Goal: Transaction & Acquisition: Purchase product/service

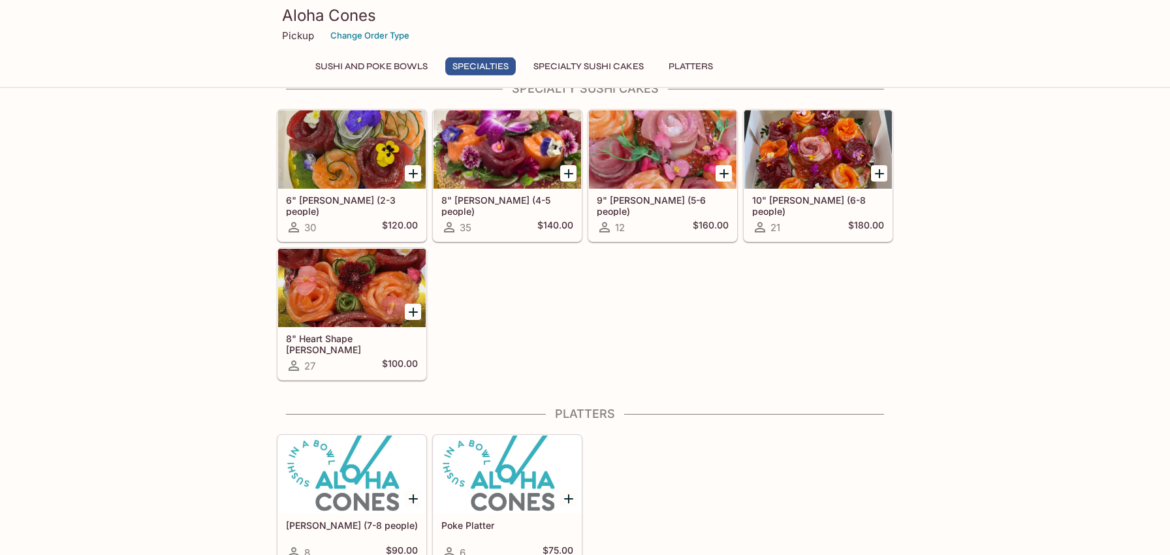
scroll to position [891, 0]
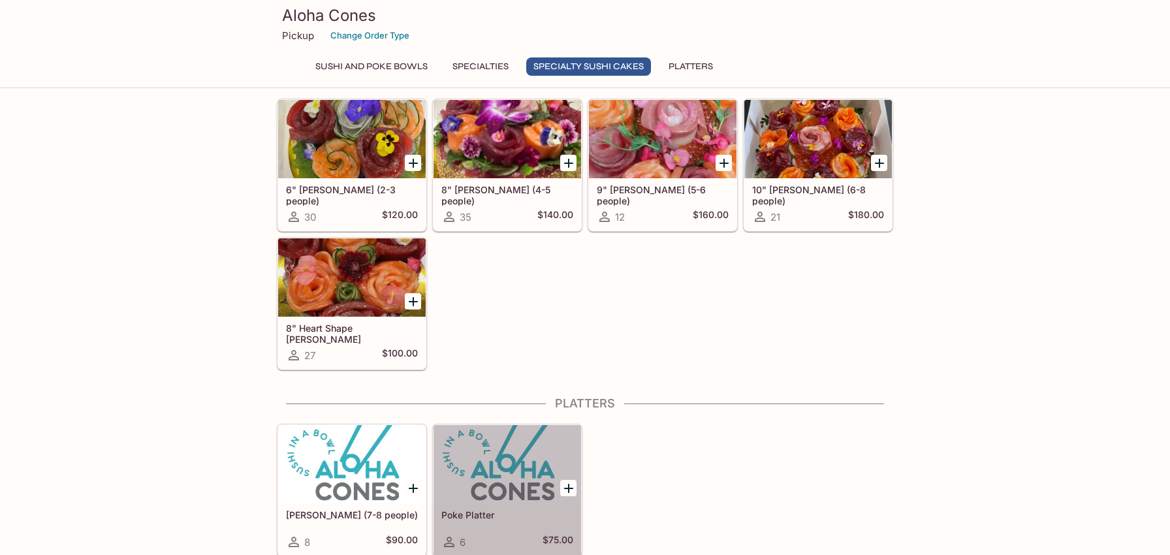
click at [476, 452] on div at bounding box center [507, 464] width 148 height 78
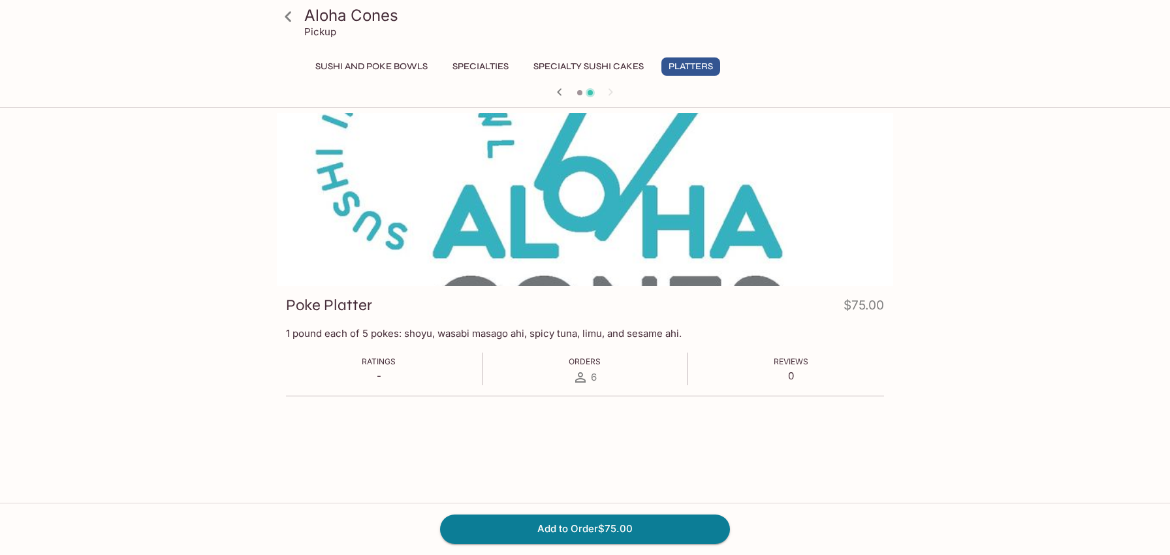
click at [337, 65] on button "Sushi and Poke Bowls" at bounding box center [371, 66] width 127 height 18
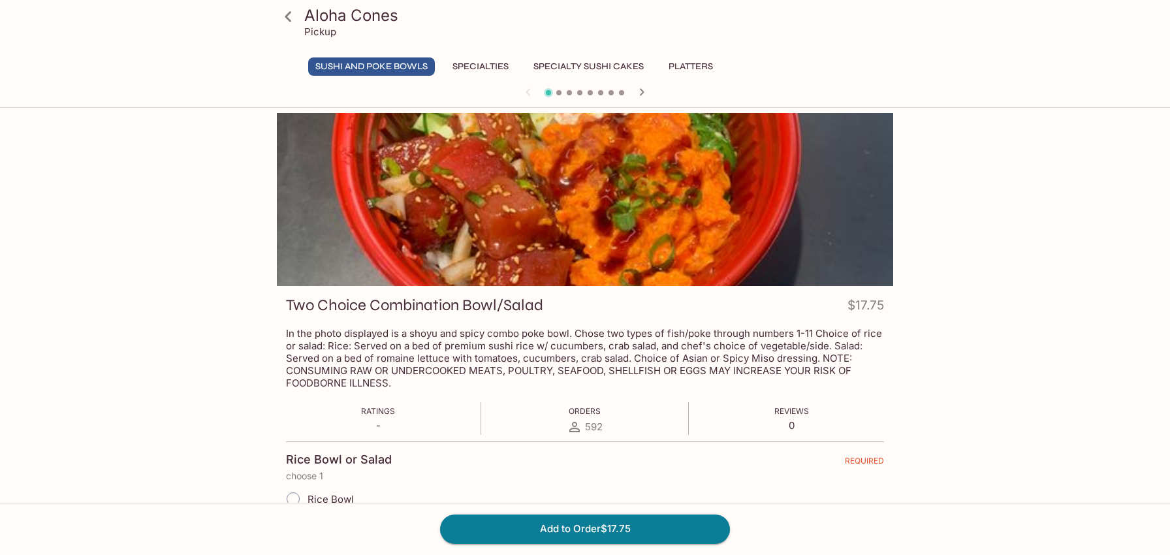
click at [339, 17] on h3 "Aloha Cones" at bounding box center [596, 15] width 584 height 20
click at [294, 18] on icon at bounding box center [288, 16] width 23 height 23
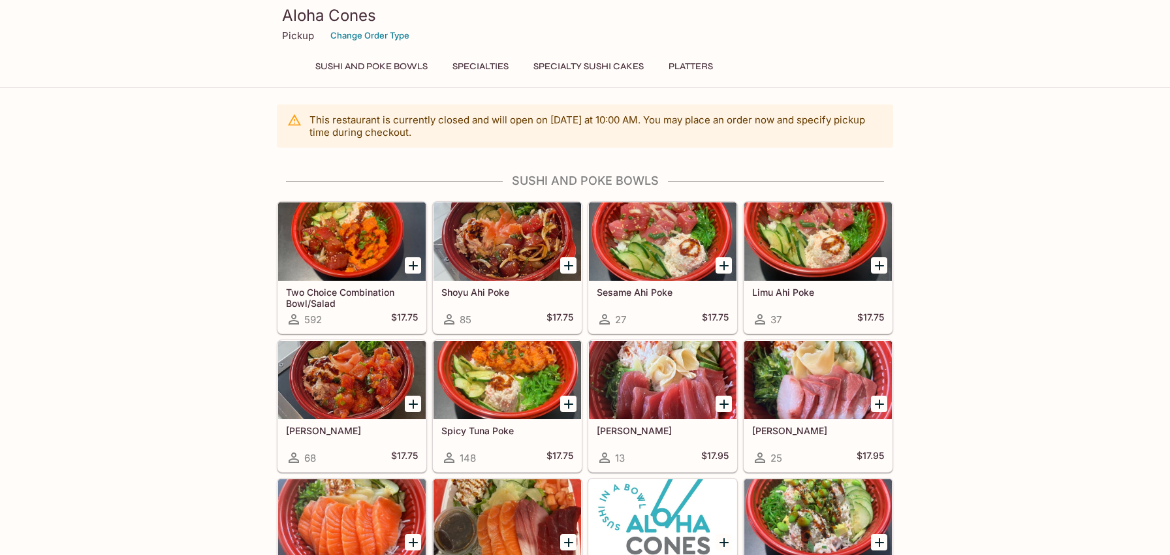
click at [352, 299] on h5 "Two Choice Combination Bowl/Salad" at bounding box center [352, 298] width 132 height 22
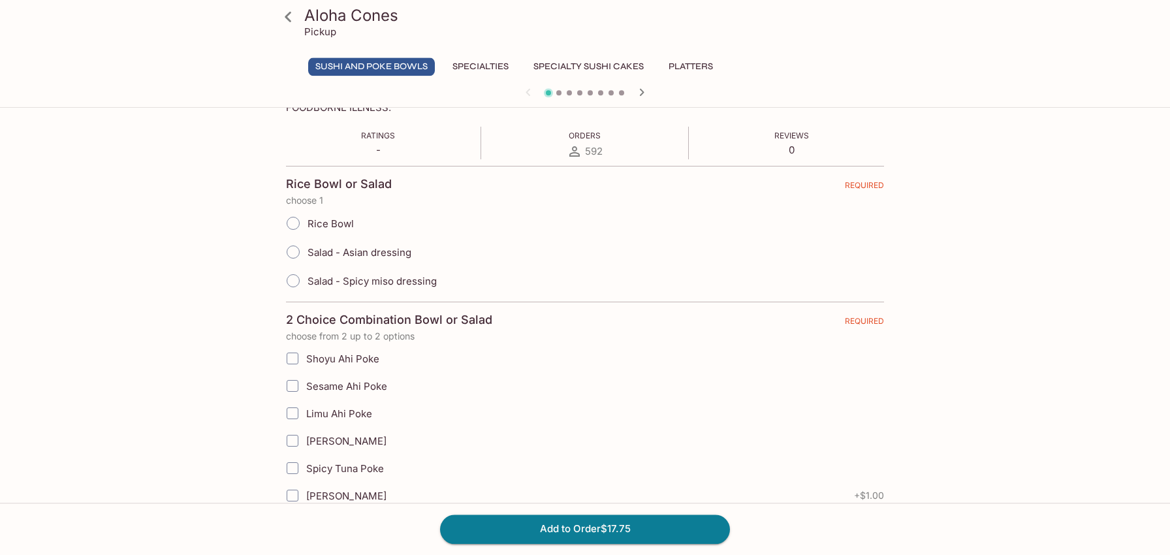
scroll to position [347, 0]
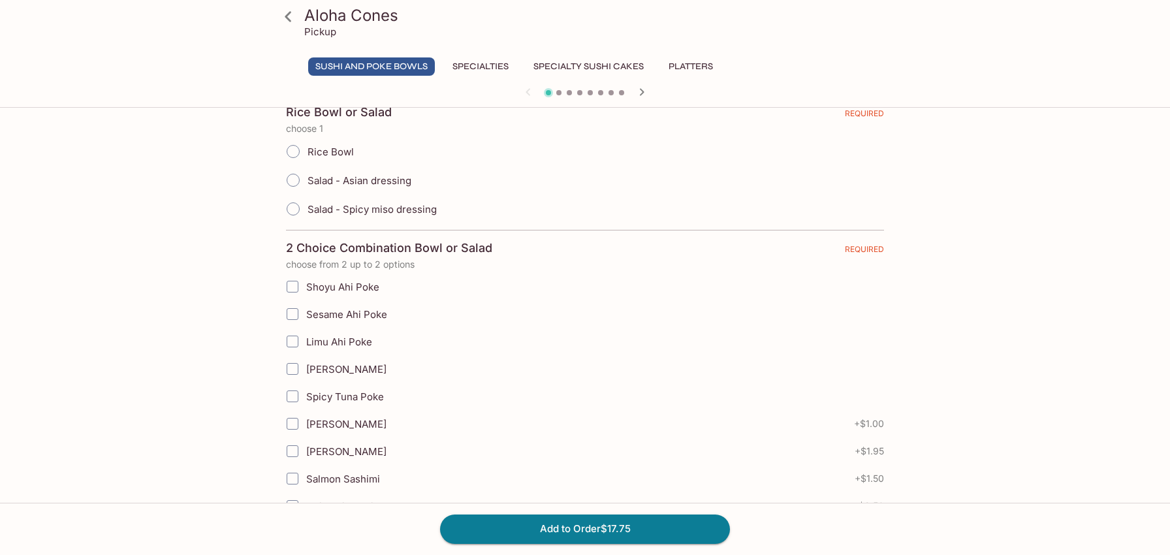
click at [334, 152] on span "Rice Bowl" at bounding box center [330, 152] width 46 height 12
click at [307, 152] on input "Rice Bowl" at bounding box center [292, 151] width 27 height 27
radio input "true"
click at [337, 344] on span "Limu Ahi Poke" at bounding box center [339, 341] width 66 height 12
click at [305, 344] on input "Limu Ahi Poke" at bounding box center [292, 341] width 26 height 26
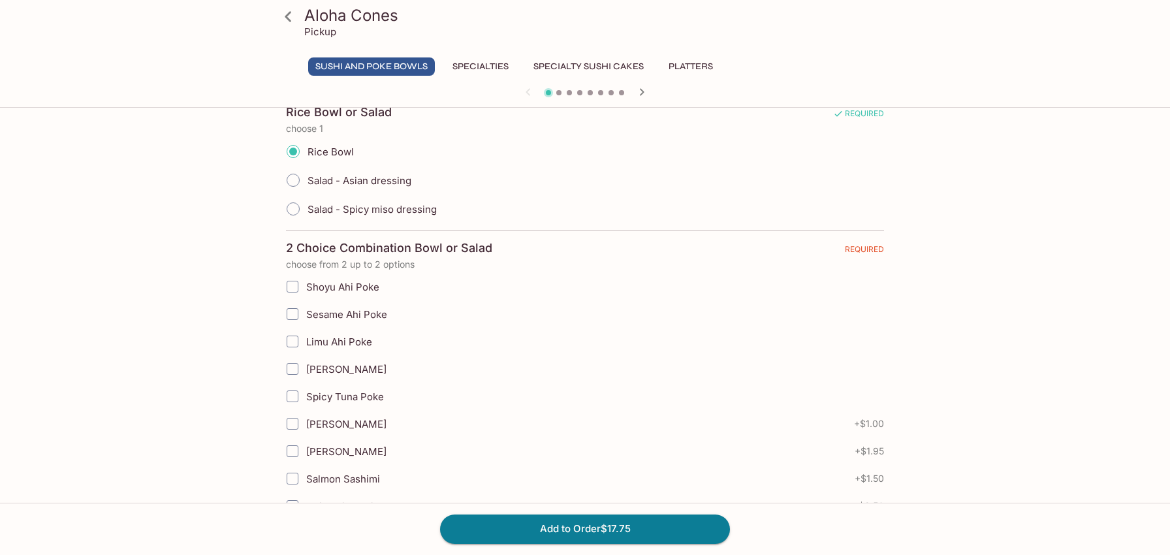
checkbox input "true"
click at [316, 393] on span "Spicy Tuna Poke" at bounding box center [345, 396] width 78 height 12
click at [305, 393] on input "Spicy Tuna Poke" at bounding box center [292, 396] width 26 height 26
checkbox input "true"
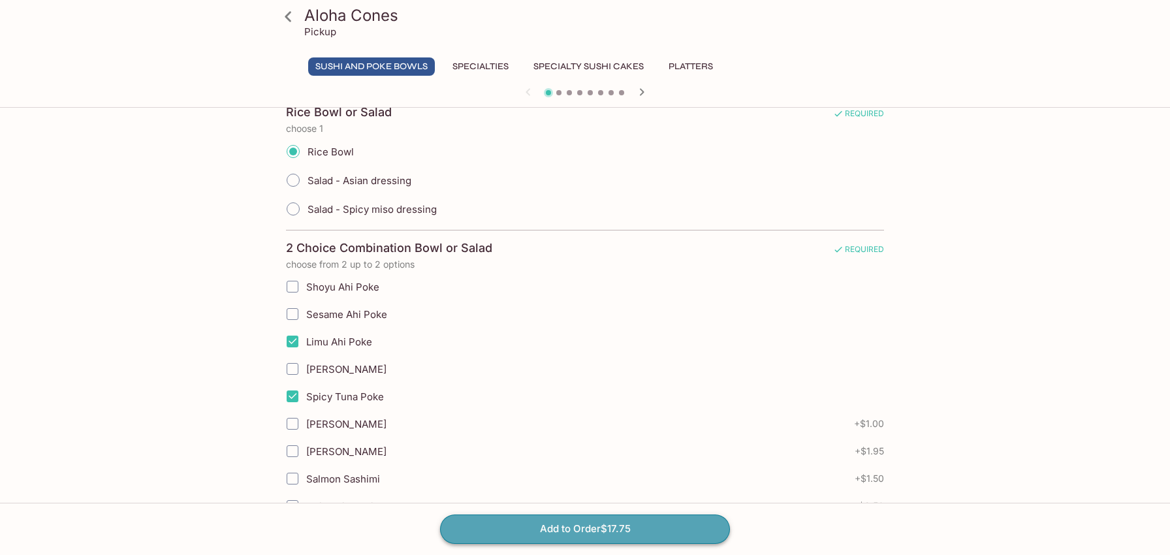
click at [589, 523] on button "Add to Order $17.75" at bounding box center [585, 528] width 290 height 29
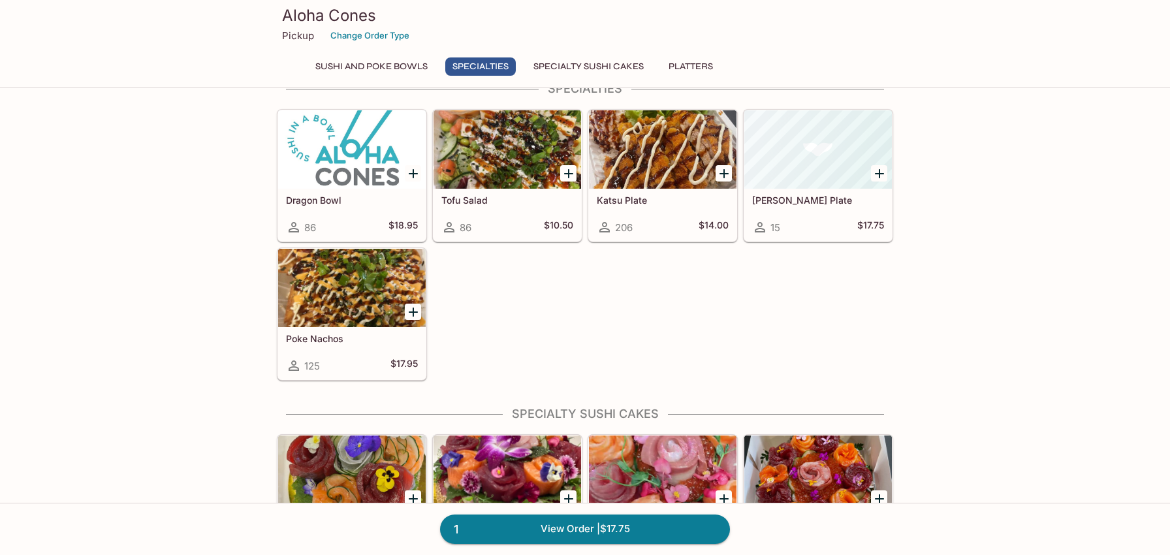
scroll to position [347, 0]
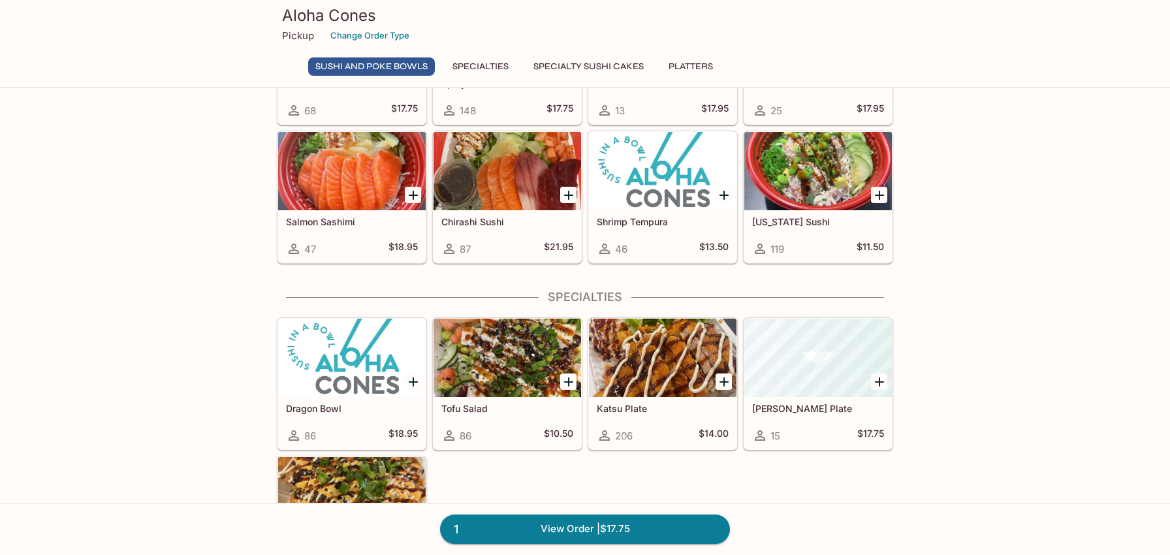
click at [631, 401] on div "Katsu Plate 206 $14.00" at bounding box center [663, 423] width 148 height 52
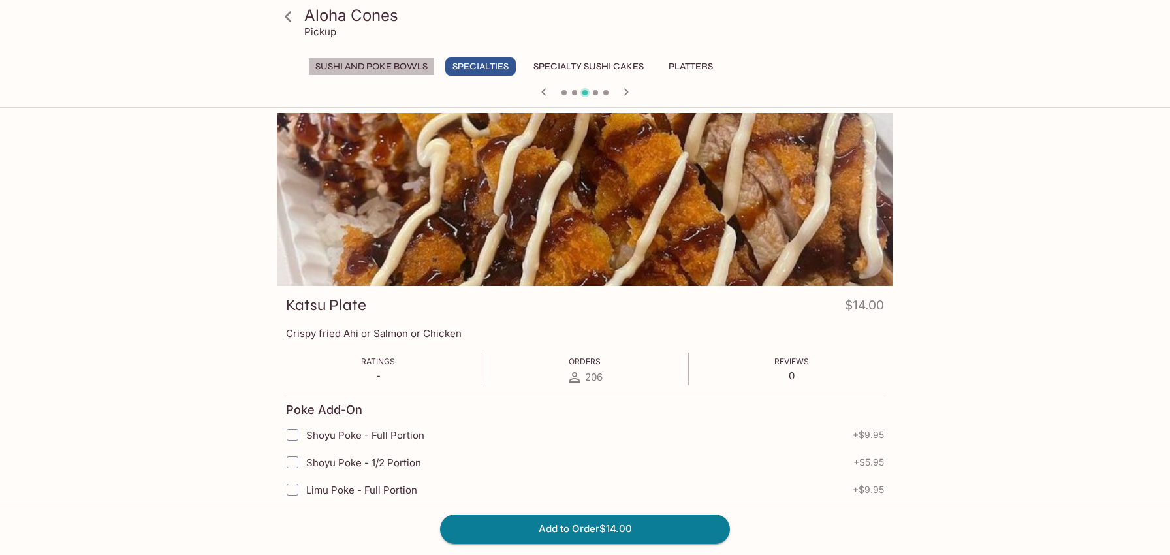
click at [335, 61] on button "Sushi and Poke Bowls" at bounding box center [371, 66] width 127 height 18
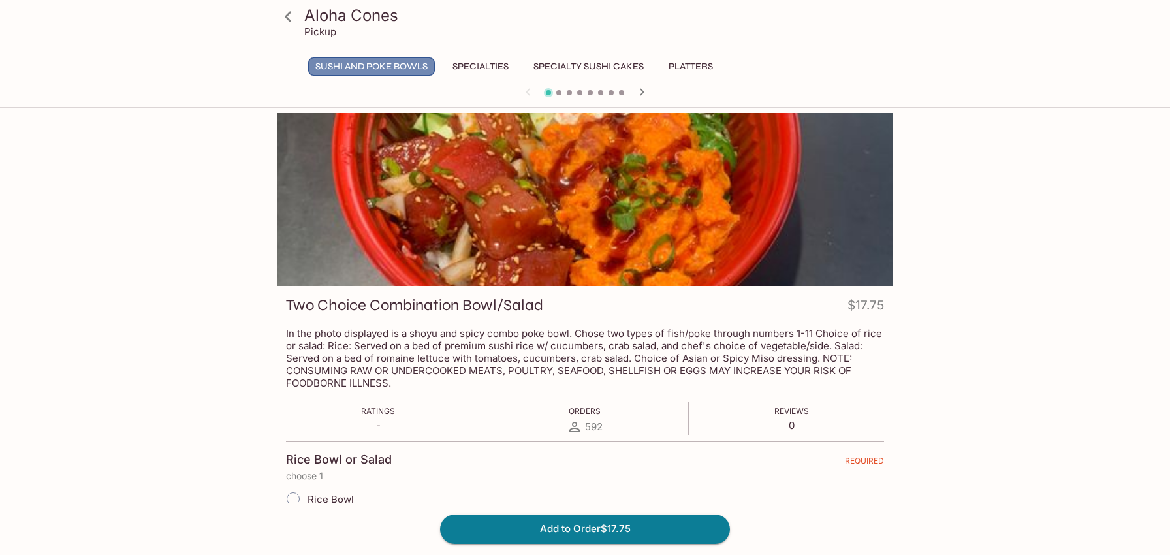
click at [337, 67] on button "Sushi and Poke Bowls" at bounding box center [371, 66] width 127 height 18
click at [469, 69] on button "Specialties" at bounding box center [480, 66] width 70 height 18
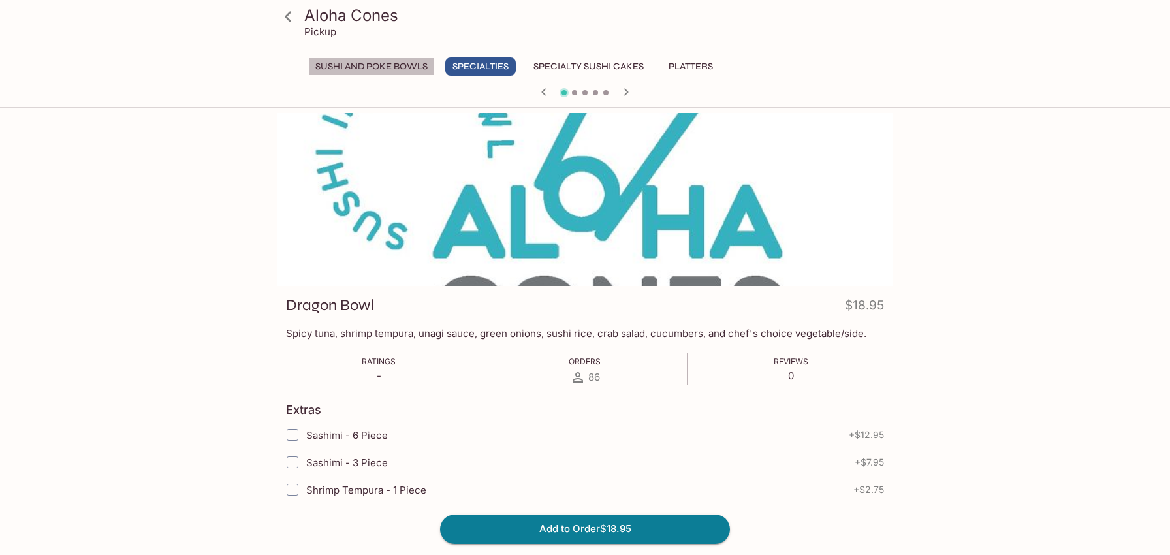
click at [358, 61] on button "Sushi and Poke Bowls" at bounding box center [371, 66] width 127 height 18
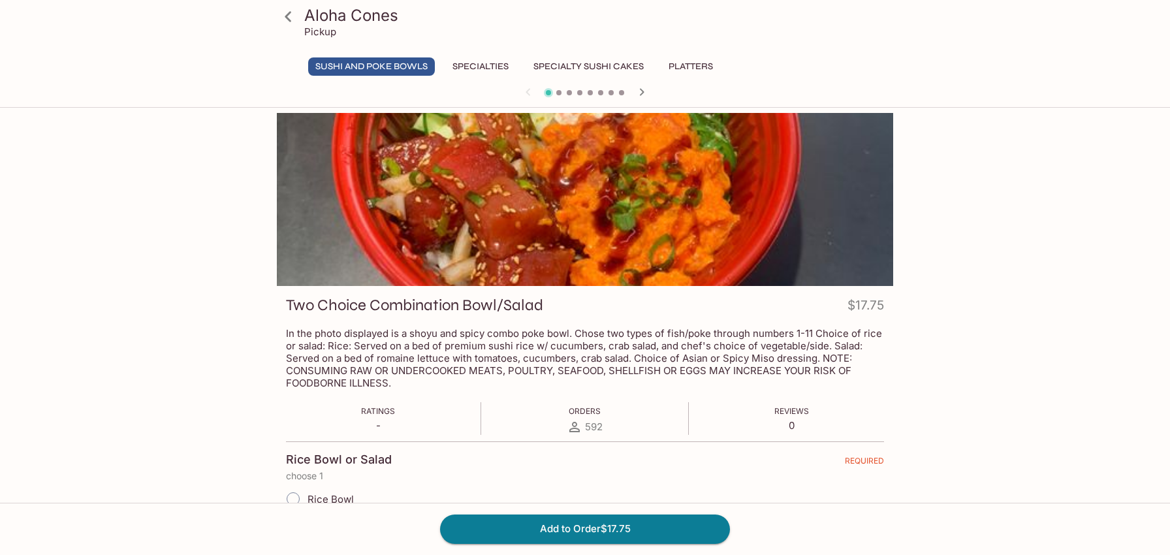
click at [386, 74] on button "Sushi and Poke Bowls" at bounding box center [371, 66] width 127 height 18
click at [283, 16] on icon at bounding box center [288, 16] width 23 height 23
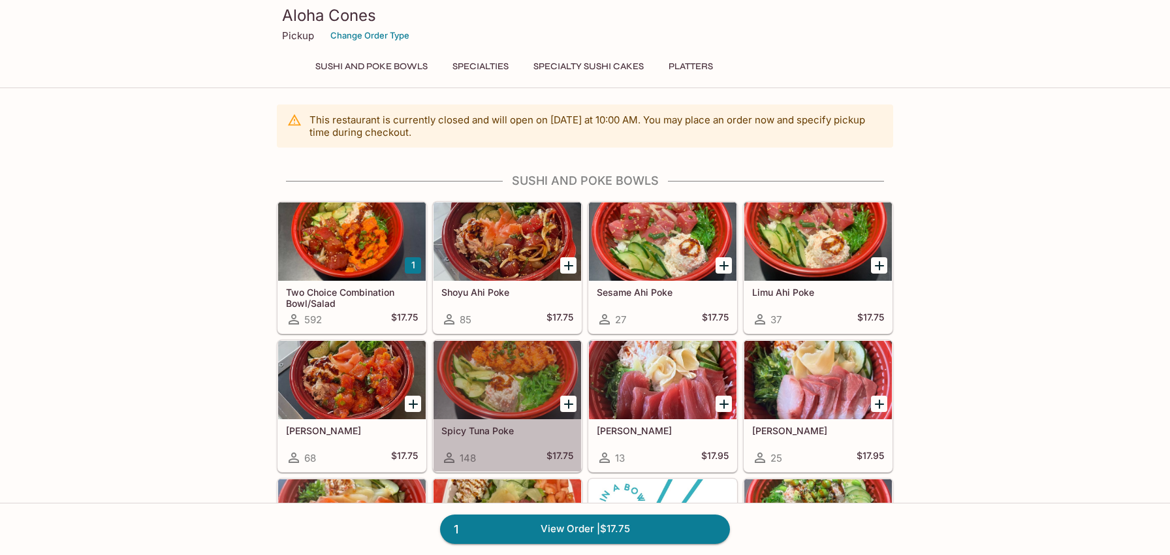
click at [499, 446] on div "Spicy Tuna Poke 148 $17.75" at bounding box center [507, 445] width 148 height 52
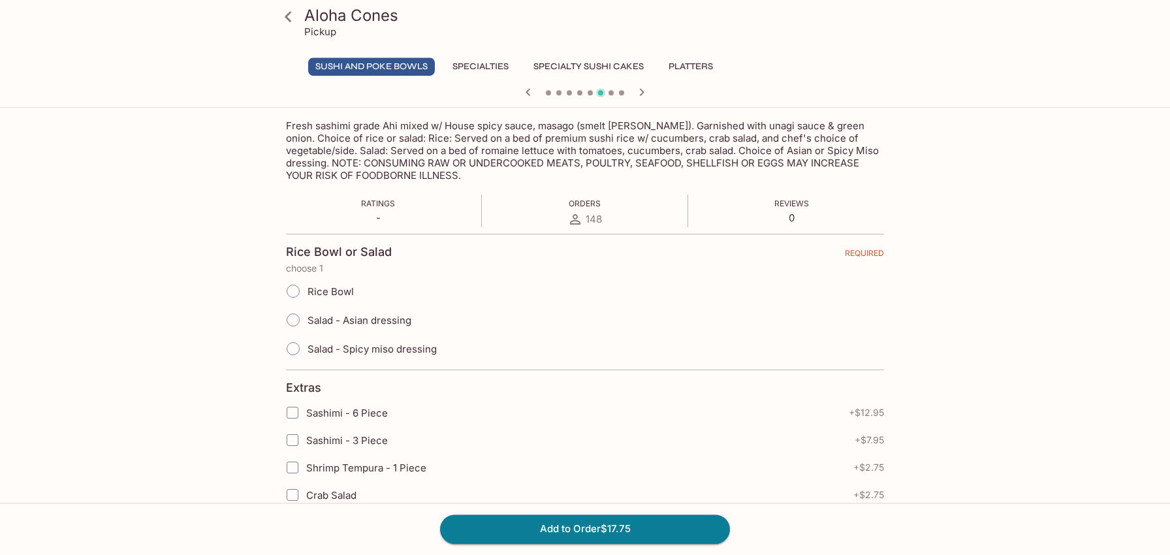
scroll to position [277, 0]
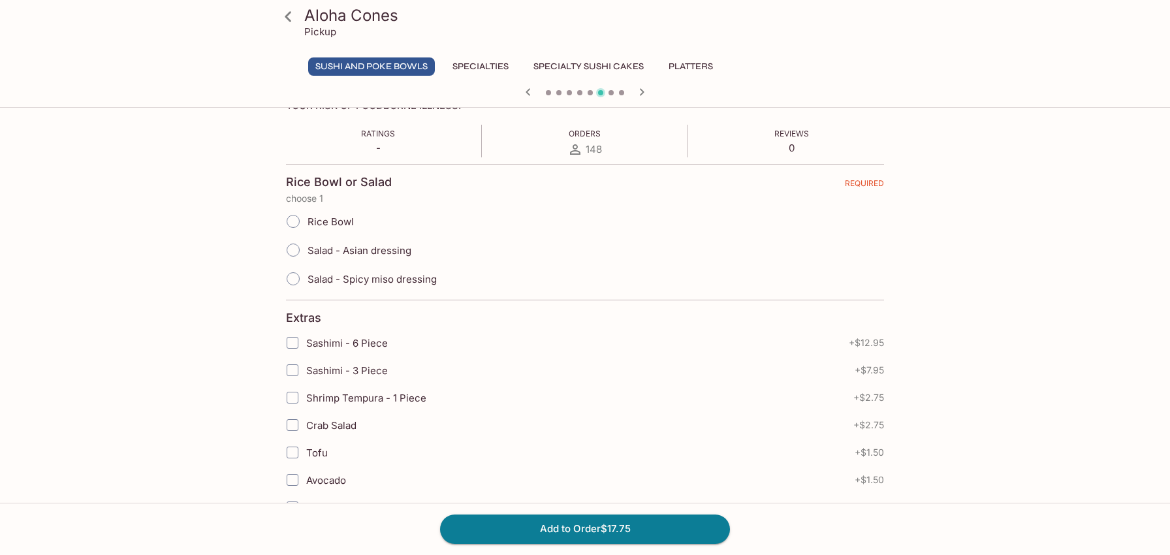
click at [366, 249] on span "Salad - Asian dressing" at bounding box center [359, 250] width 104 height 12
click at [307, 249] on input "Salad - Asian dressing" at bounding box center [292, 249] width 27 height 27
radio input "true"
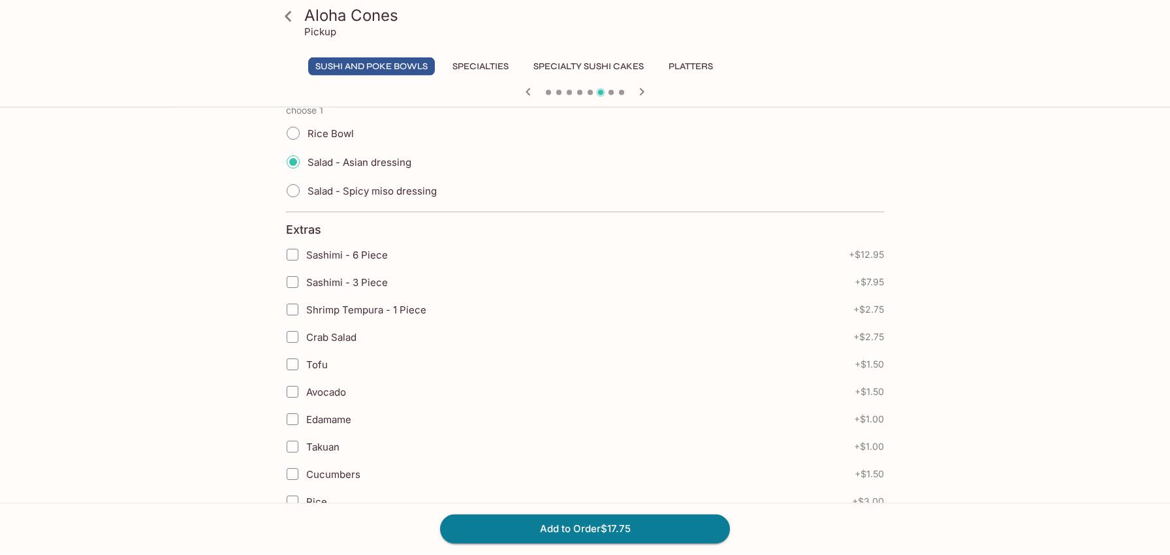
scroll to position [435, 0]
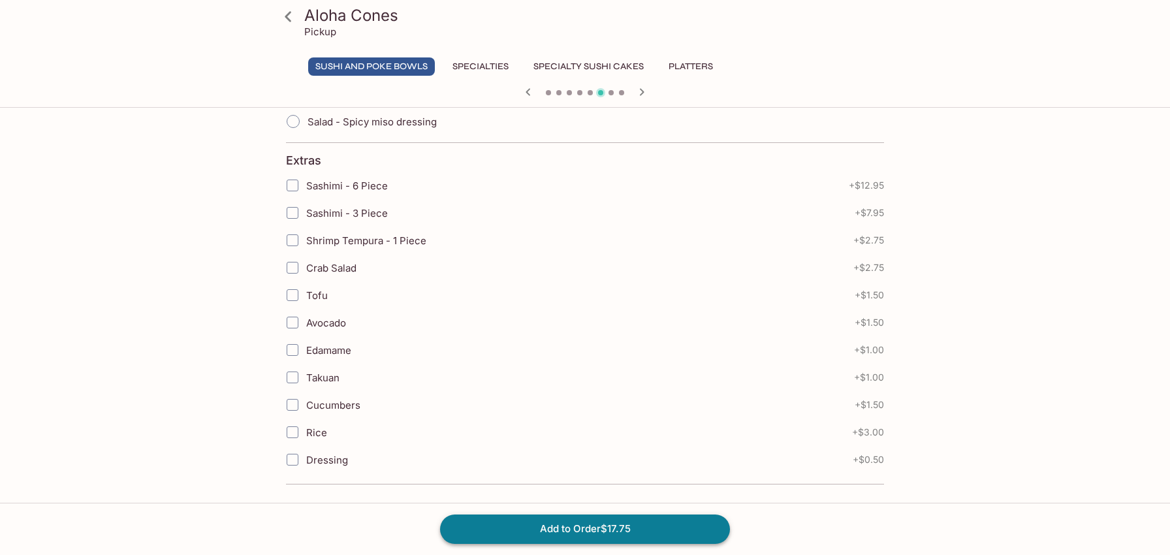
click at [599, 528] on button "Add to Order $17.75" at bounding box center [585, 528] width 290 height 29
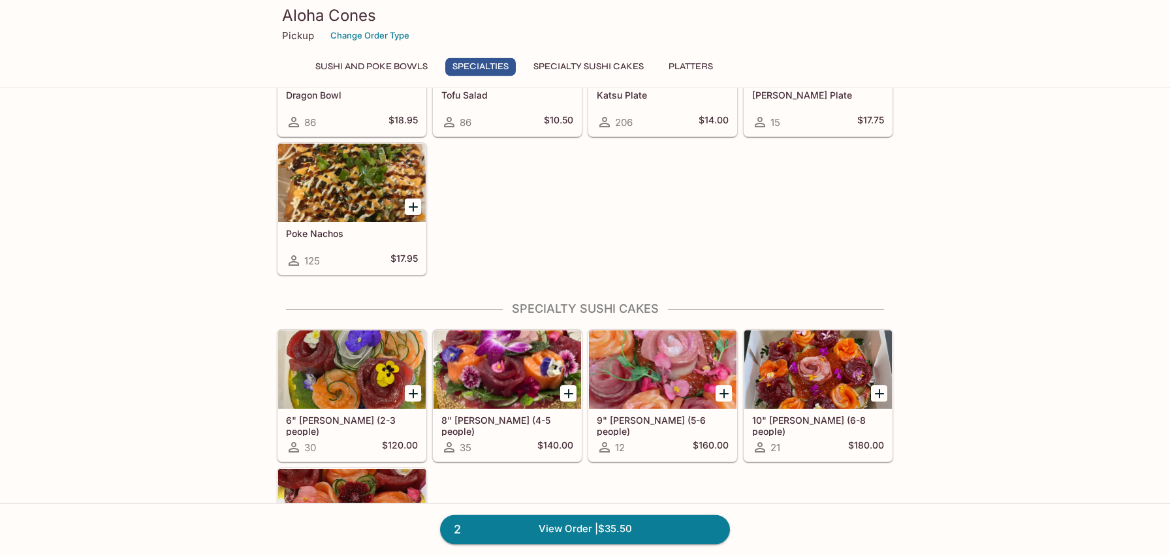
scroll to position [555, 0]
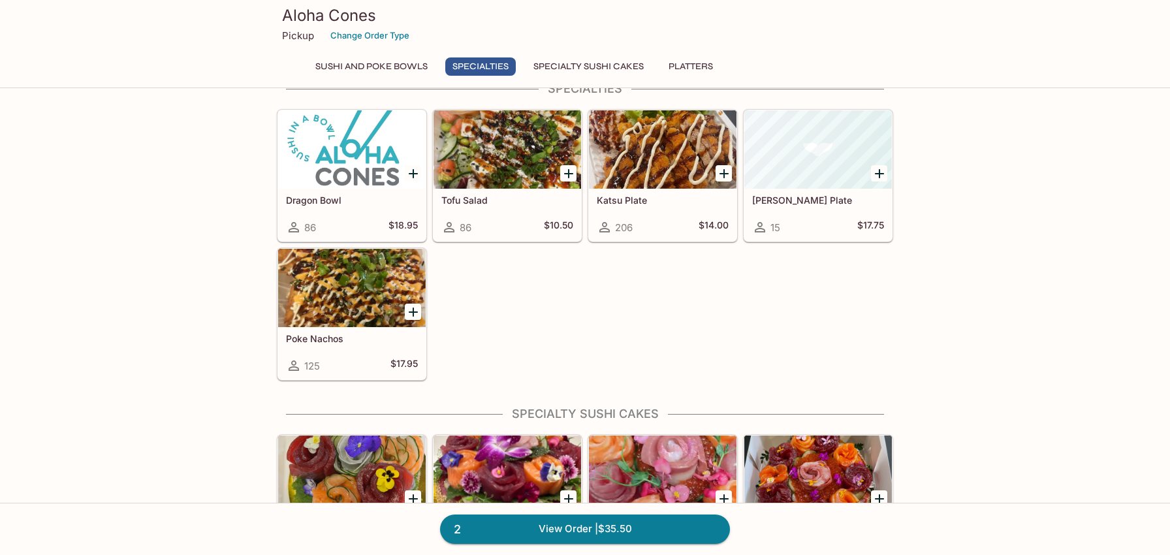
click at [524, 213] on div "Tofu Salad 86 $10.50" at bounding box center [507, 215] width 148 height 52
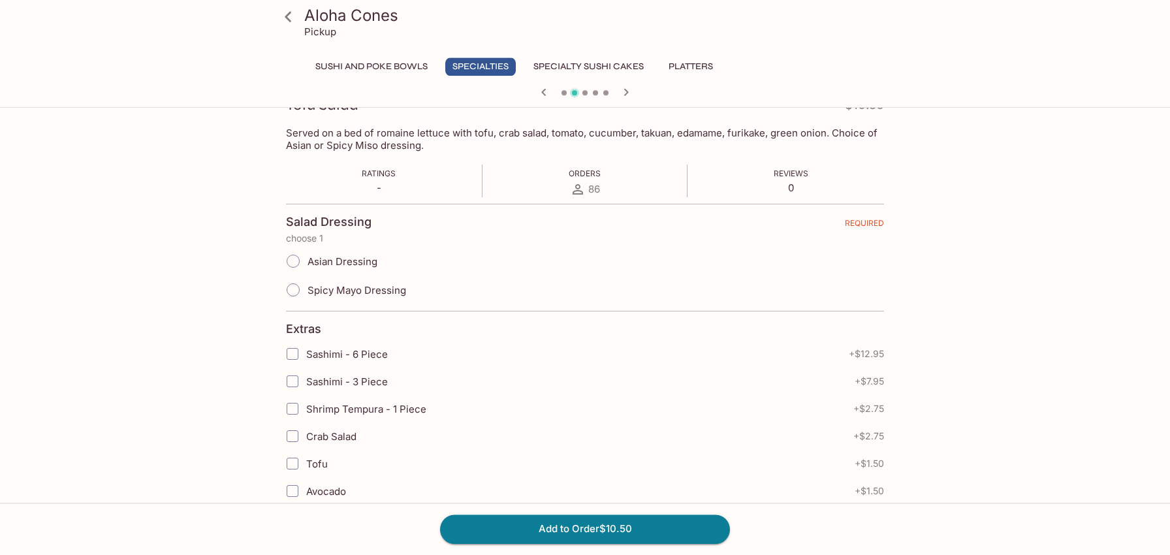
scroll to position [208, 0]
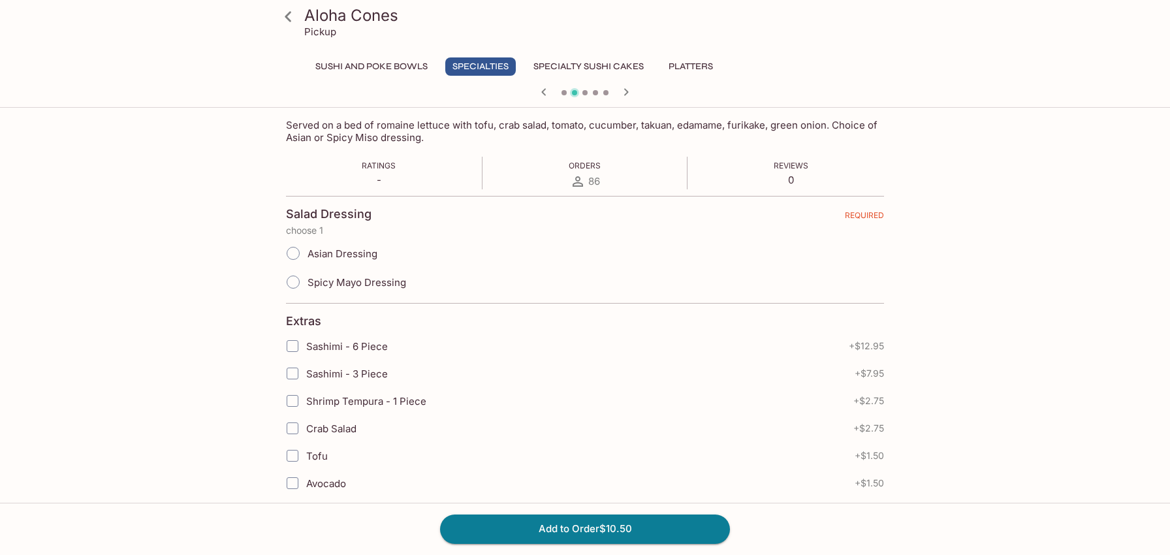
click at [295, 245] on input "Asian Dressing" at bounding box center [292, 253] width 27 height 27
radio input "true"
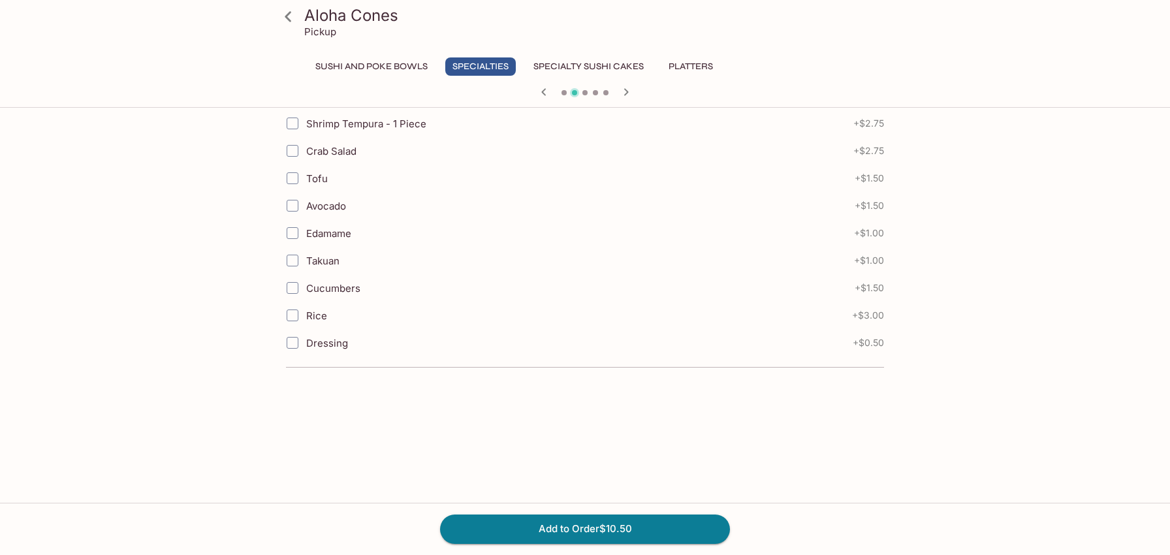
click at [319, 146] on span "Crab Salad" at bounding box center [331, 151] width 50 height 12
click at [305, 146] on input "Crab Salad" at bounding box center [292, 151] width 26 height 26
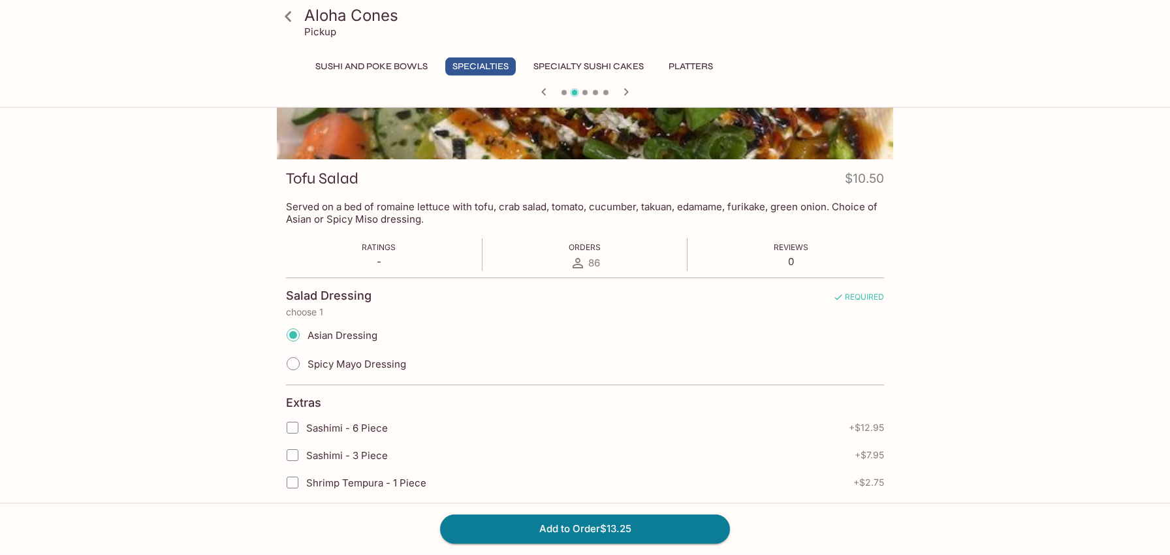
scroll to position [347, 0]
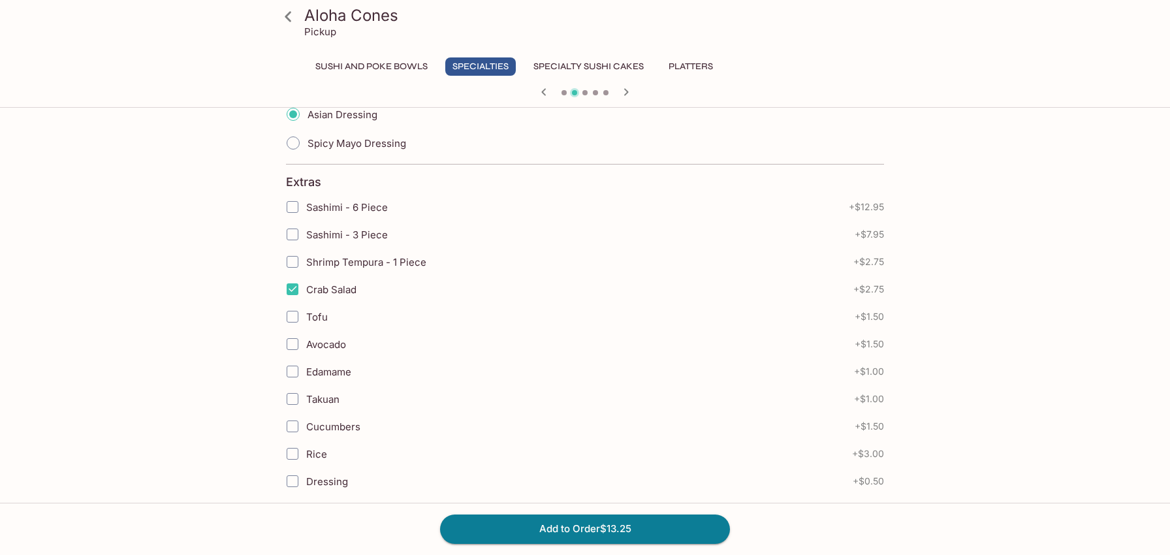
click at [292, 290] on input "Crab Salad" at bounding box center [292, 289] width 26 height 26
checkbox input "false"
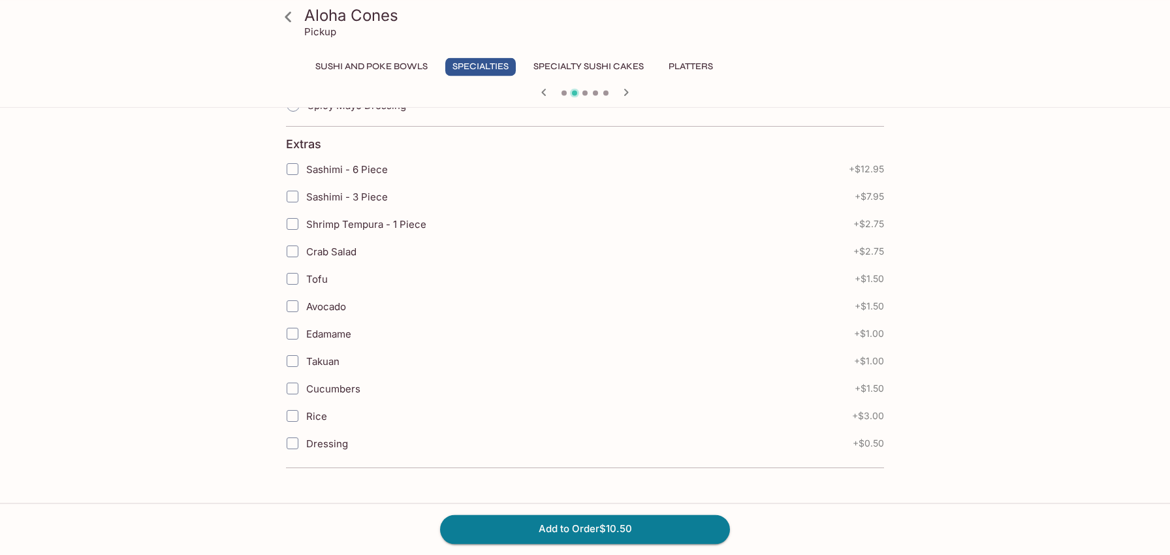
scroll to position [625, 0]
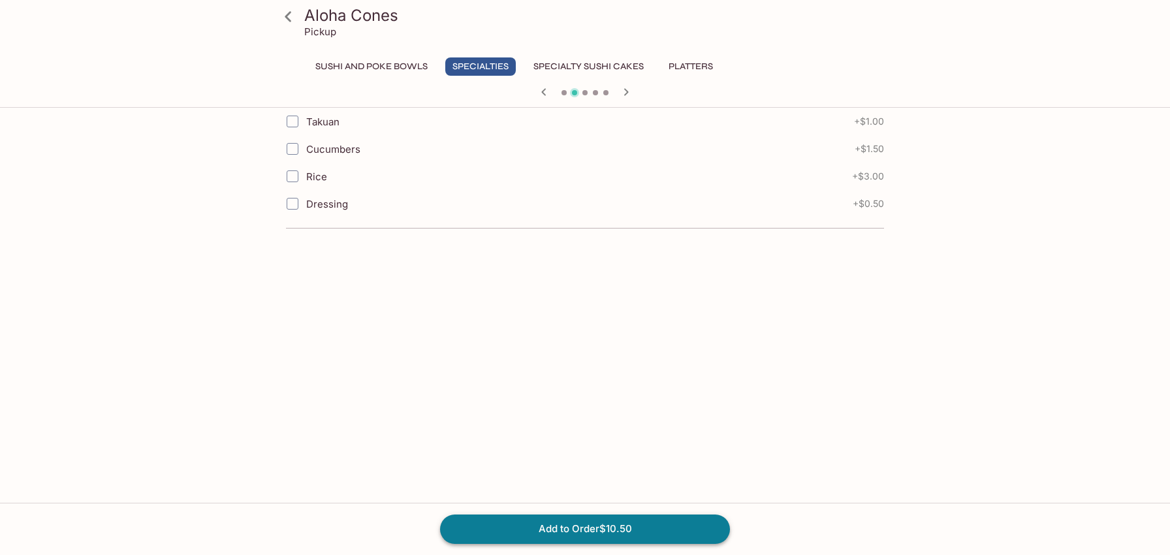
click at [561, 533] on button "Add to Order $10.50" at bounding box center [585, 528] width 290 height 29
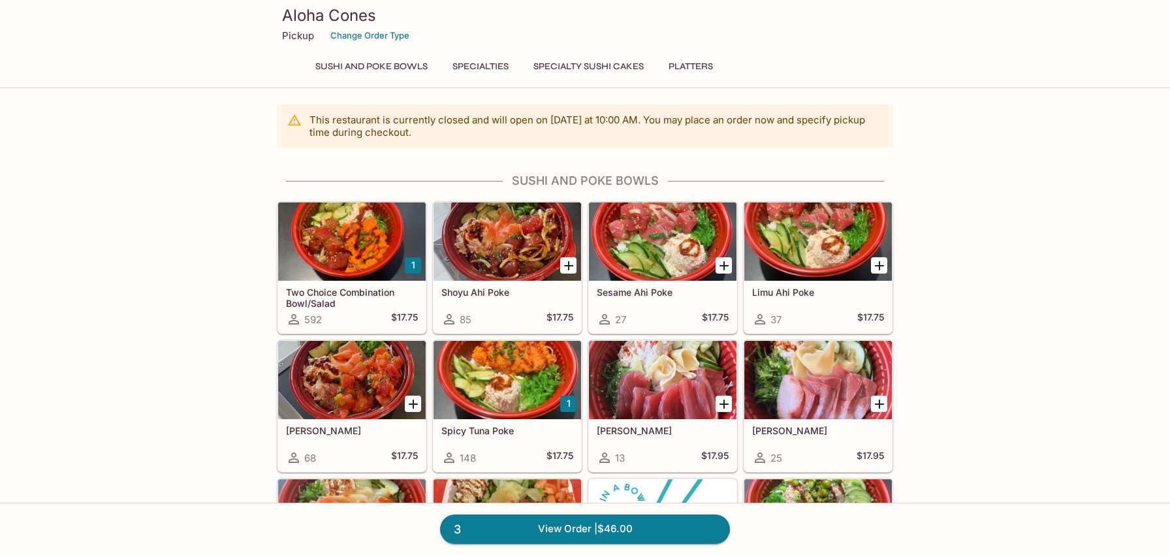
click at [503, 369] on div at bounding box center [507, 380] width 148 height 78
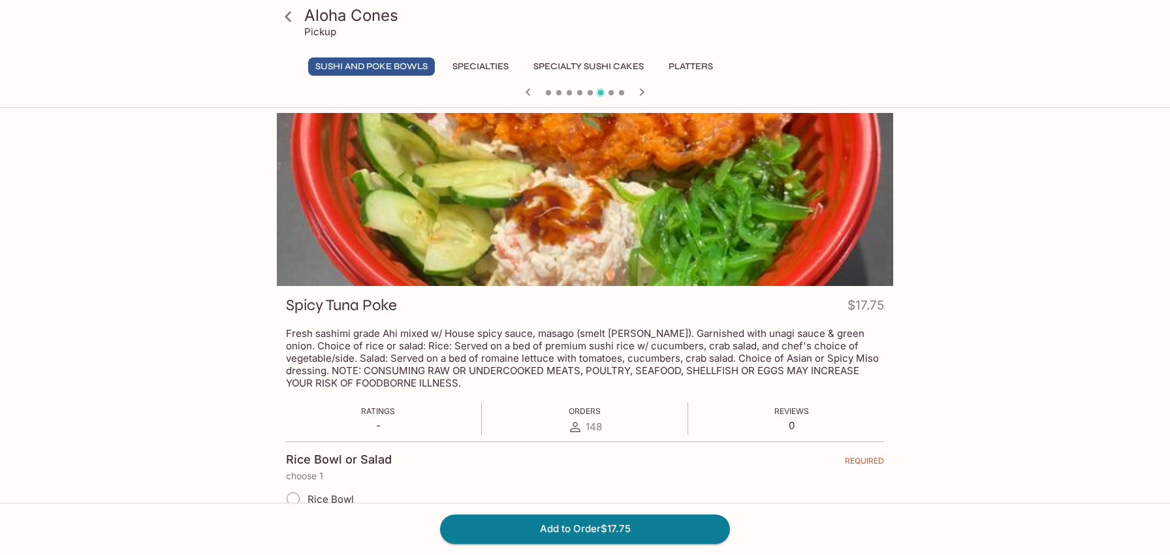
scroll to position [277, 0]
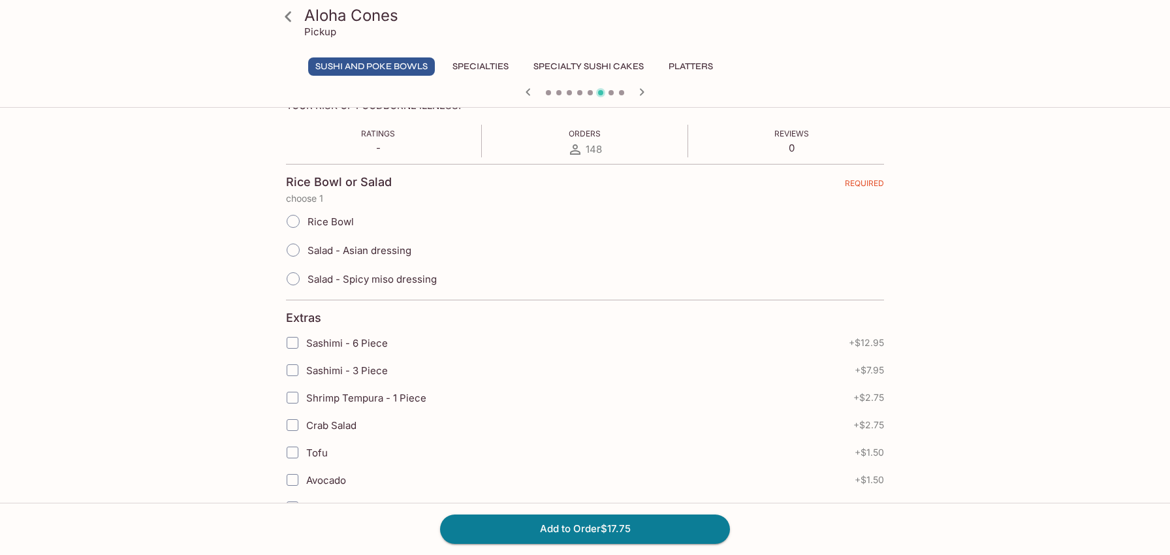
click at [327, 218] on span "Rice Bowl" at bounding box center [330, 221] width 46 height 12
click at [307, 218] on input "Rice Bowl" at bounding box center [292, 221] width 27 height 27
radio input "true"
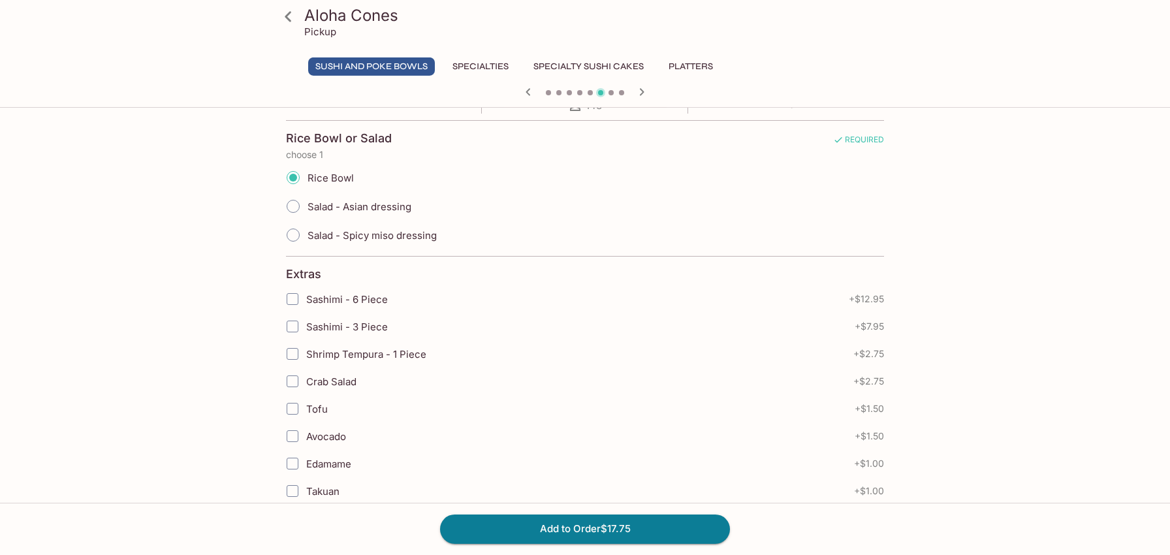
scroll to position [435, 0]
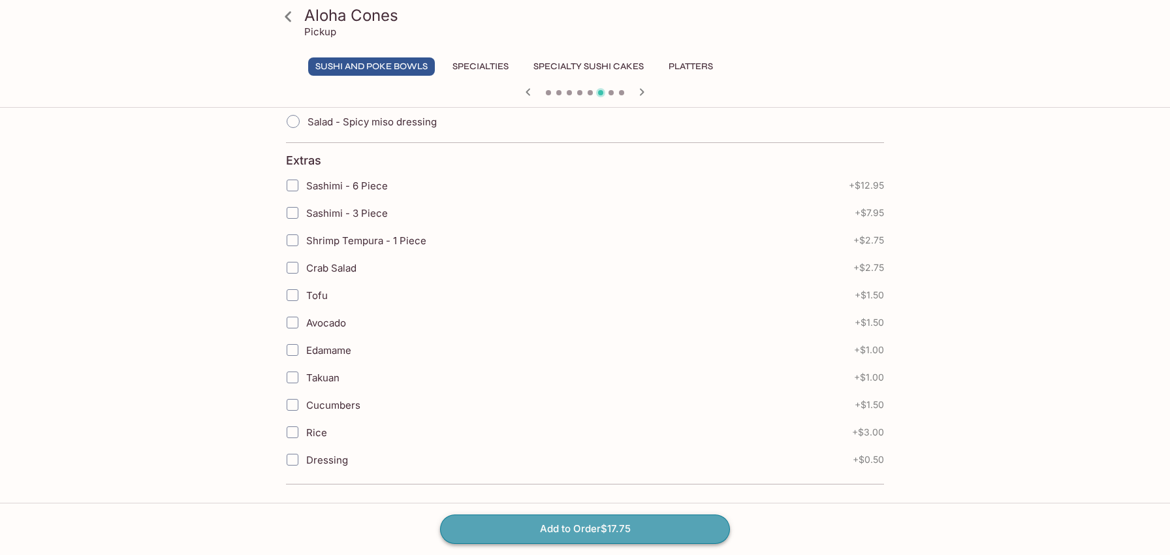
click at [628, 520] on button "Add to Order $17.75" at bounding box center [585, 528] width 290 height 29
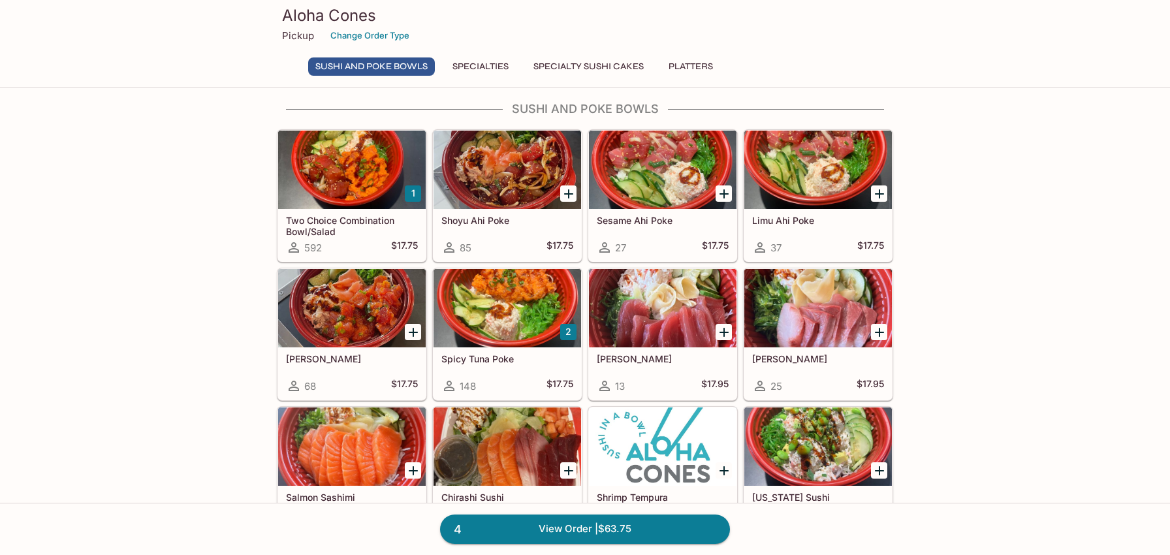
scroll to position [69, 0]
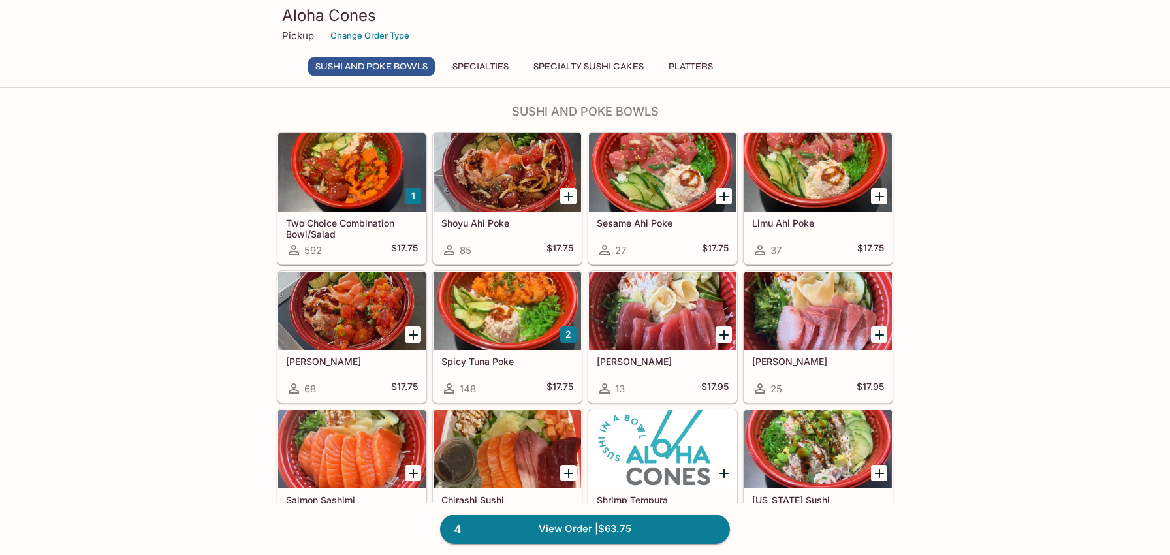
click at [313, 232] on h5 "Two Choice Combination Bowl/Salad" at bounding box center [352, 228] width 132 height 22
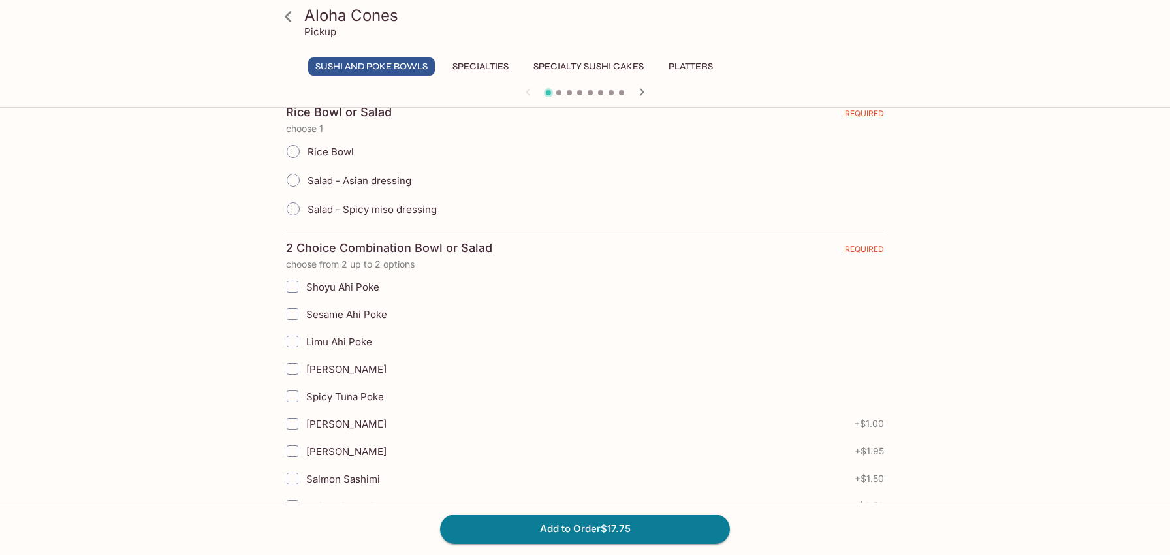
scroll to position [416, 0]
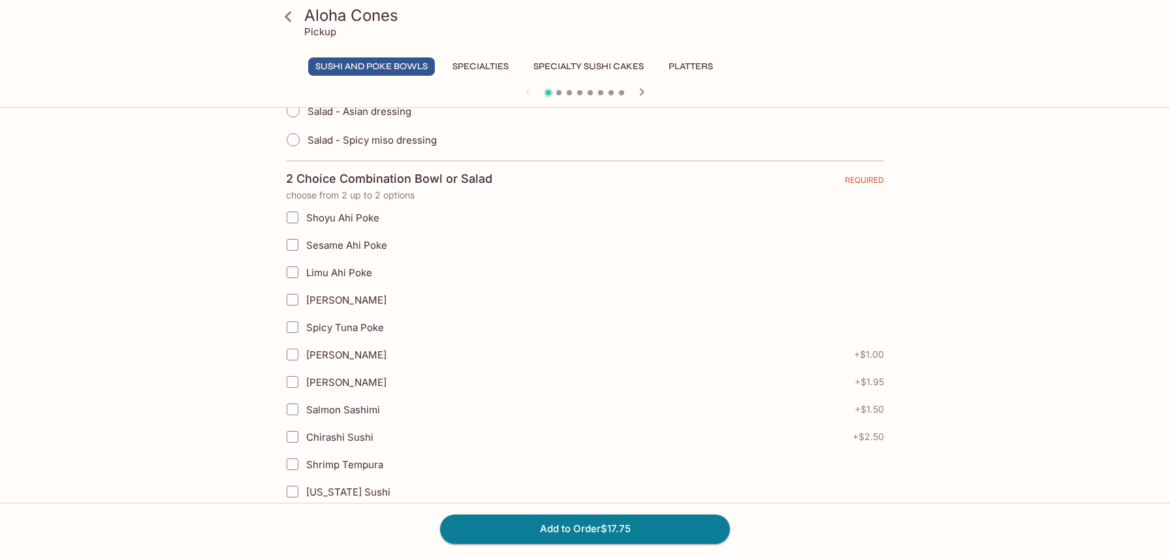
click at [352, 325] on span "Spicy Tuna Poke" at bounding box center [345, 327] width 78 height 12
click at [305, 325] on input "Spicy Tuna Poke" at bounding box center [292, 327] width 26 height 26
checkbox input "true"
click at [334, 219] on span "Shoyu Ahi Poke" at bounding box center [342, 217] width 73 height 12
click at [305, 219] on input "Shoyu Ahi Poke" at bounding box center [292, 217] width 26 height 26
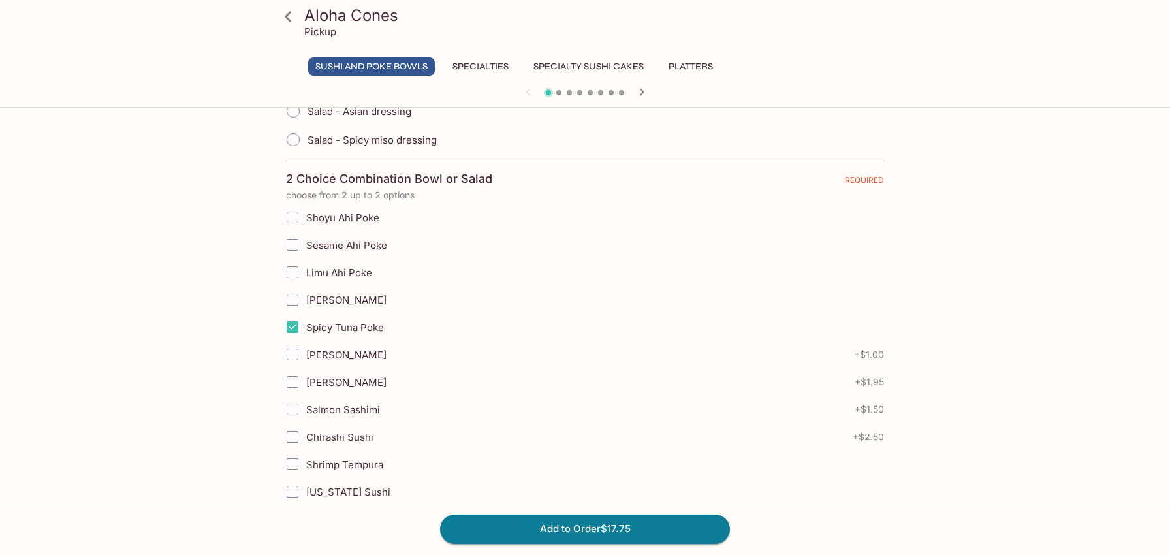
checkbox input "true"
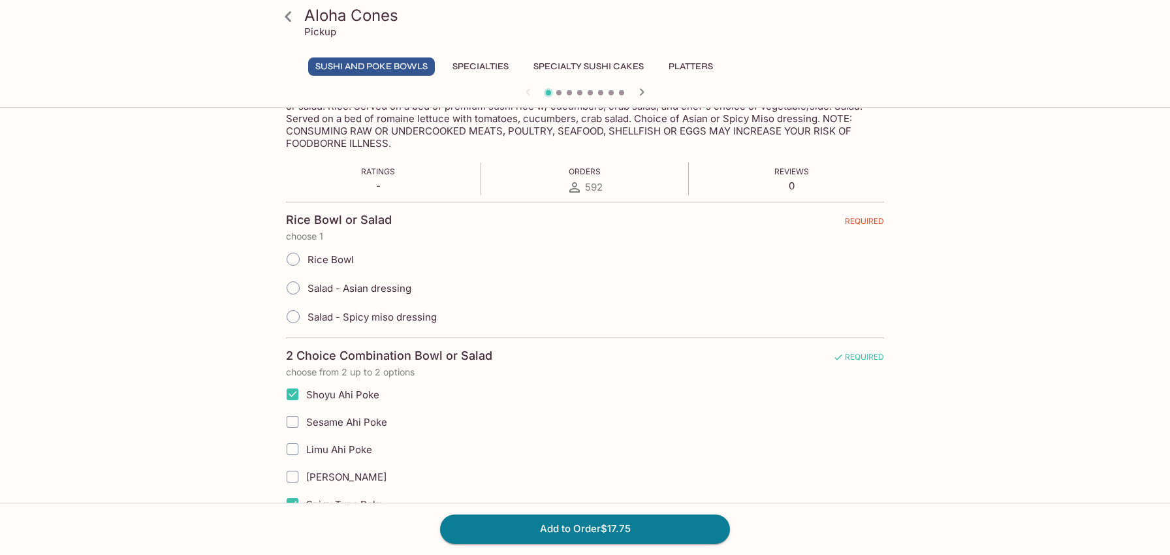
scroll to position [208, 0]
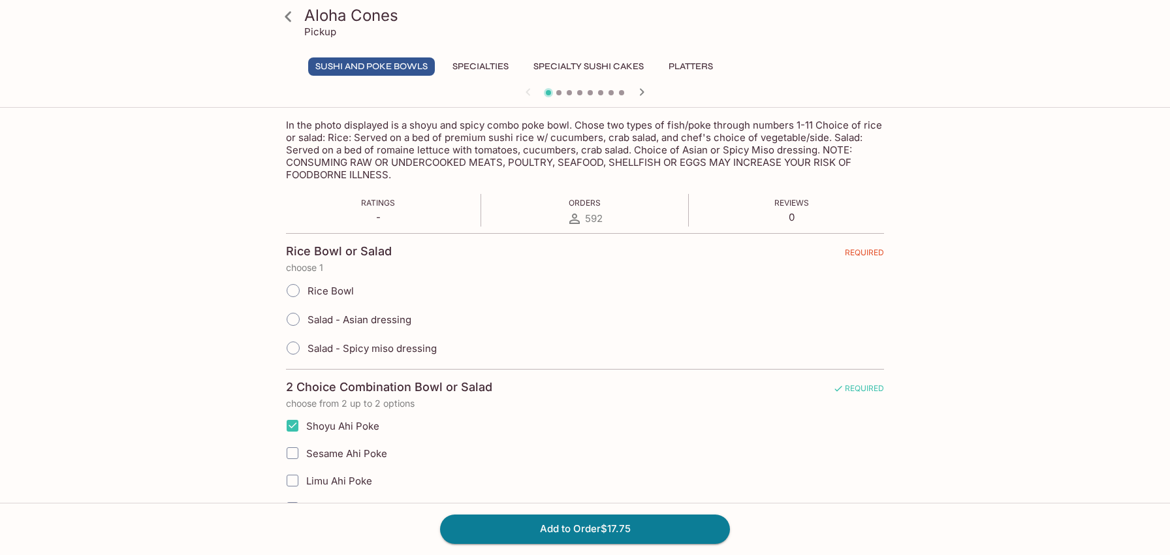
click at [317, 294] on span "Rice Bowl" at bounding box center [330, 291] width 46 height 12
click at [307, 294] on input "Rice Bowl" at bounding box center [292, 290] width 27 height 27
radio input "true"
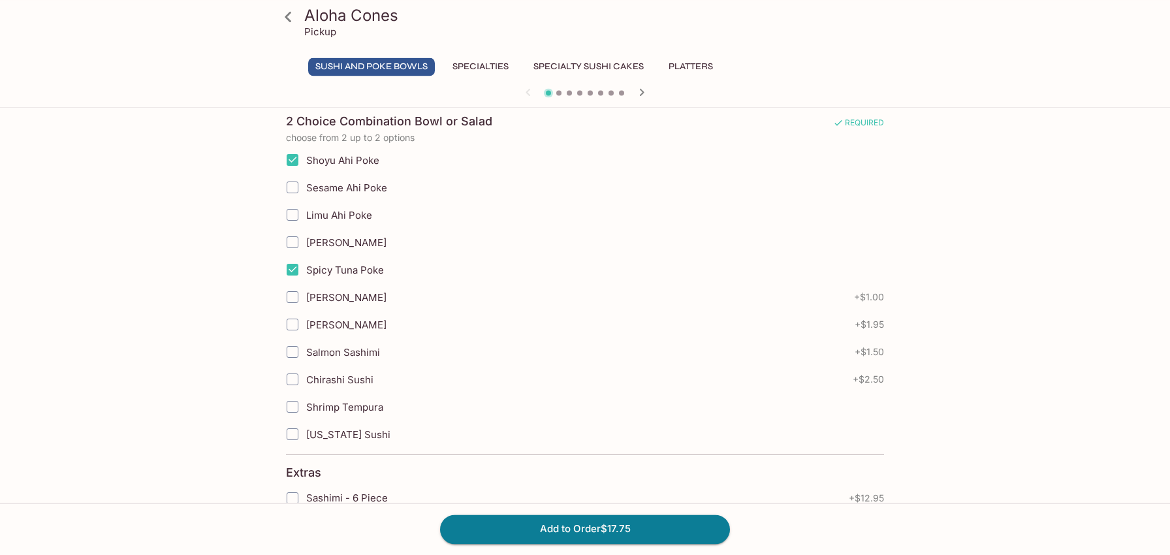
scroll to position [486, 0]
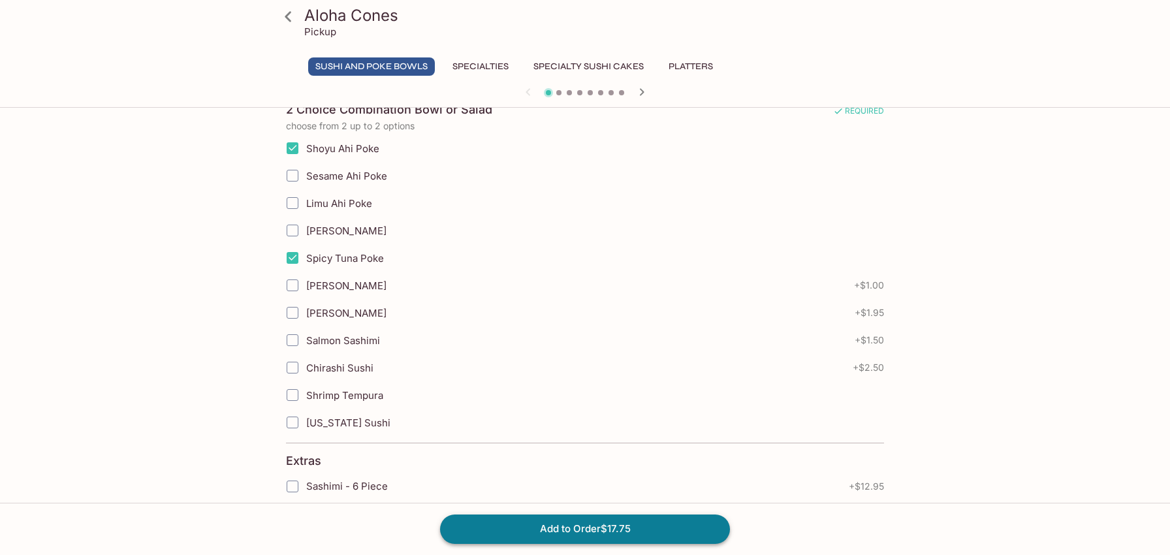
click at [565, 533] on button "Add to Order $17.75" at bounding box center [585, 528] width 290 height 29
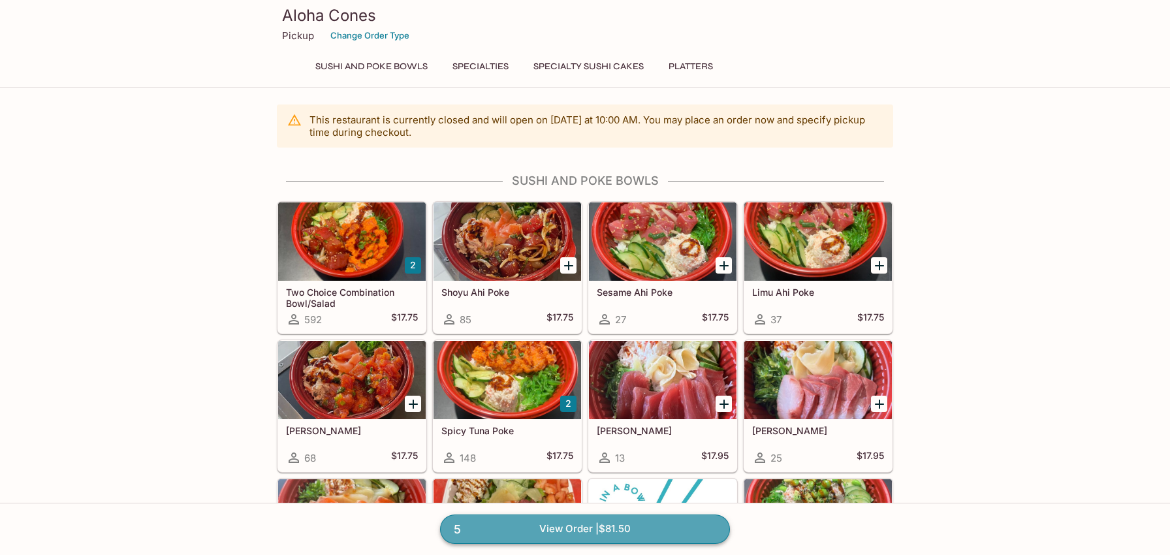
click at [539, 529] on link "5 View Order | $81.50" at bounding box center [585, 528] width 290 height 29
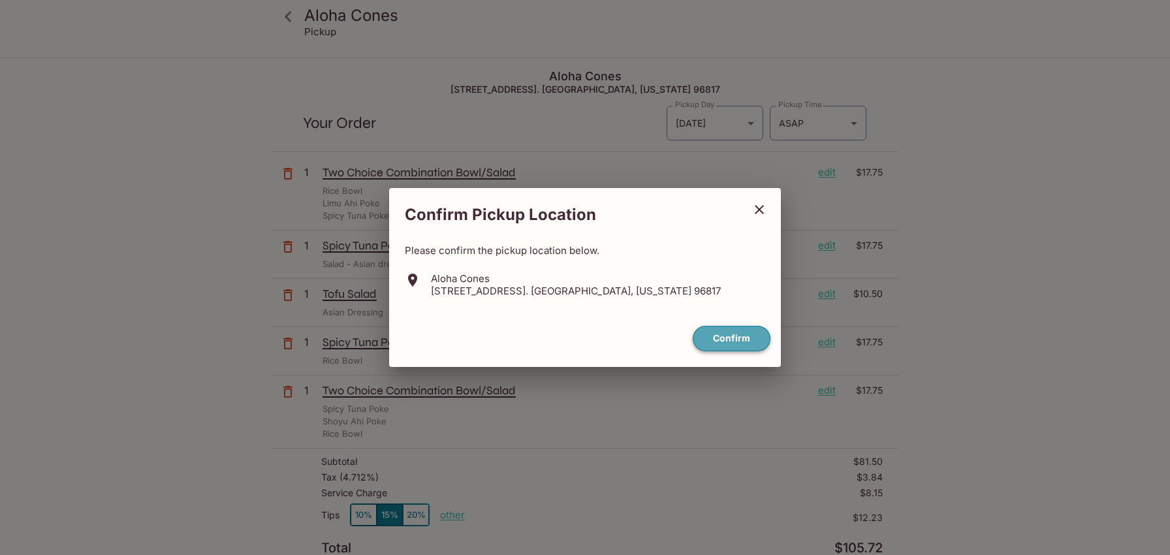
click at [730, 334] on button "Confirm" at bounding box center [732, 338] width 78 height 25
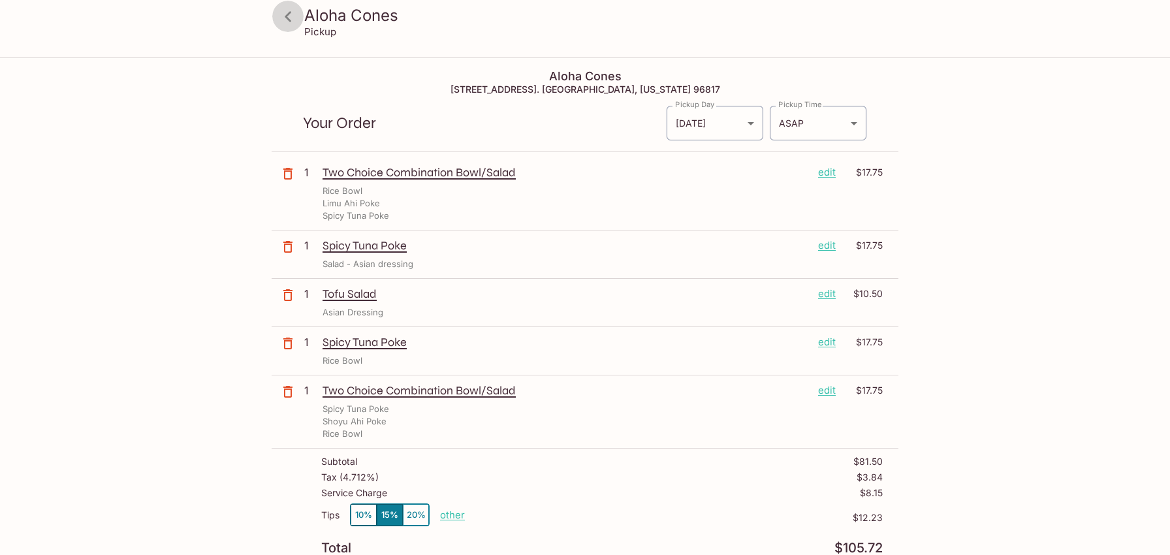
click at [290, 19] on icon at bounding box center [288, 16] width 23 height 23
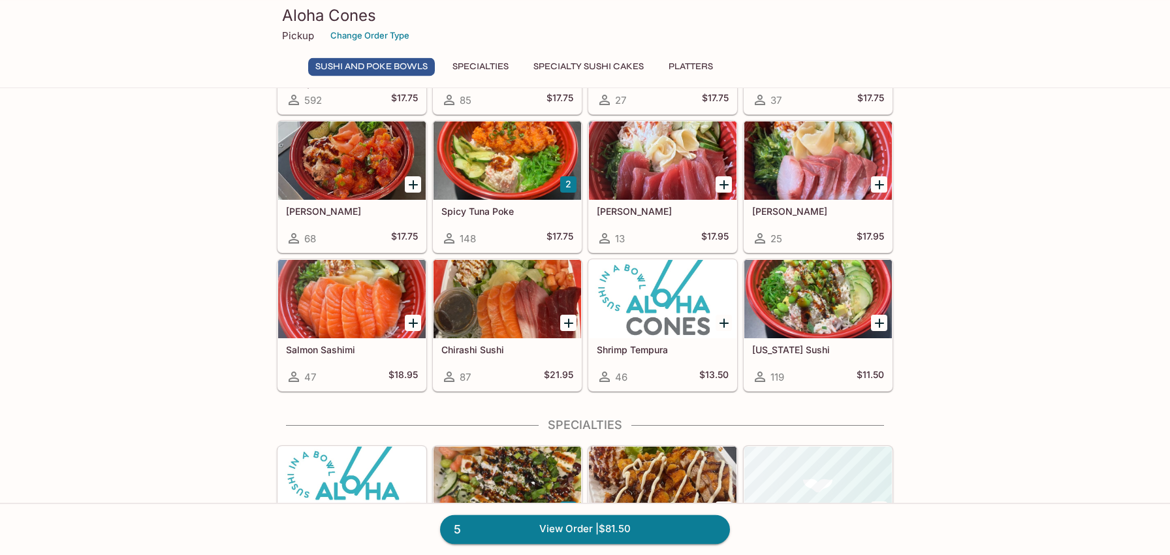
scroll to position [138, 0]
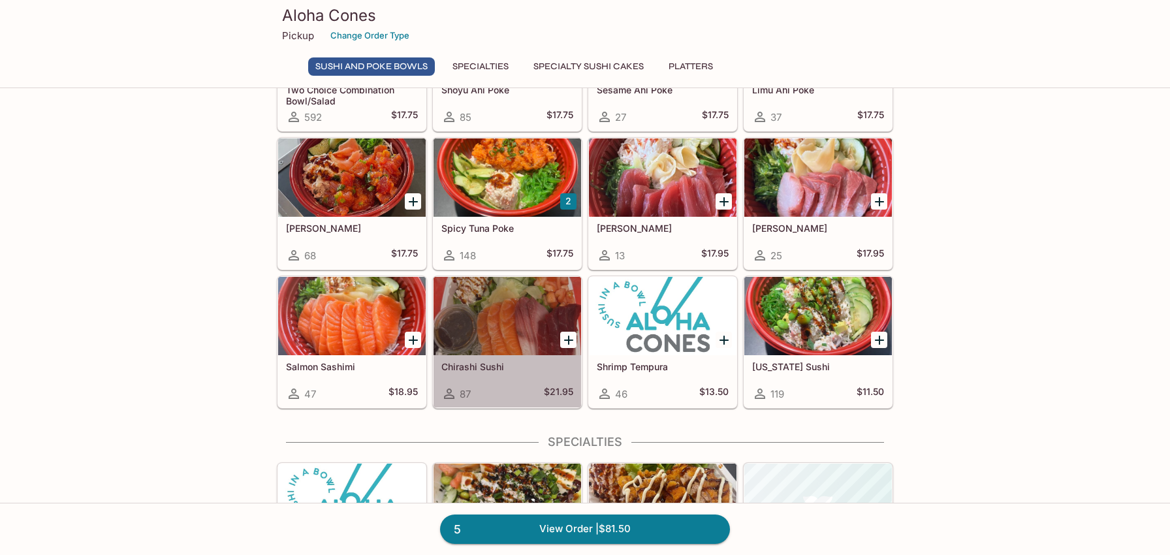
click at [518, 373] on div "Chirashi Sushi 87 $21.95" at bounding box center [507, 381] width 148 height 52
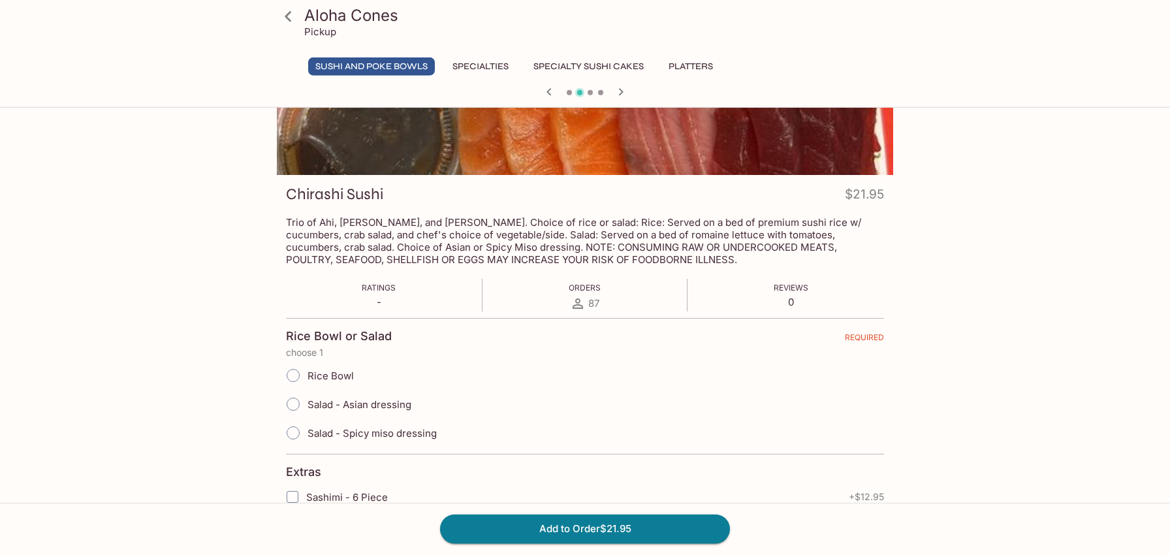
scroll to position [208, 0]
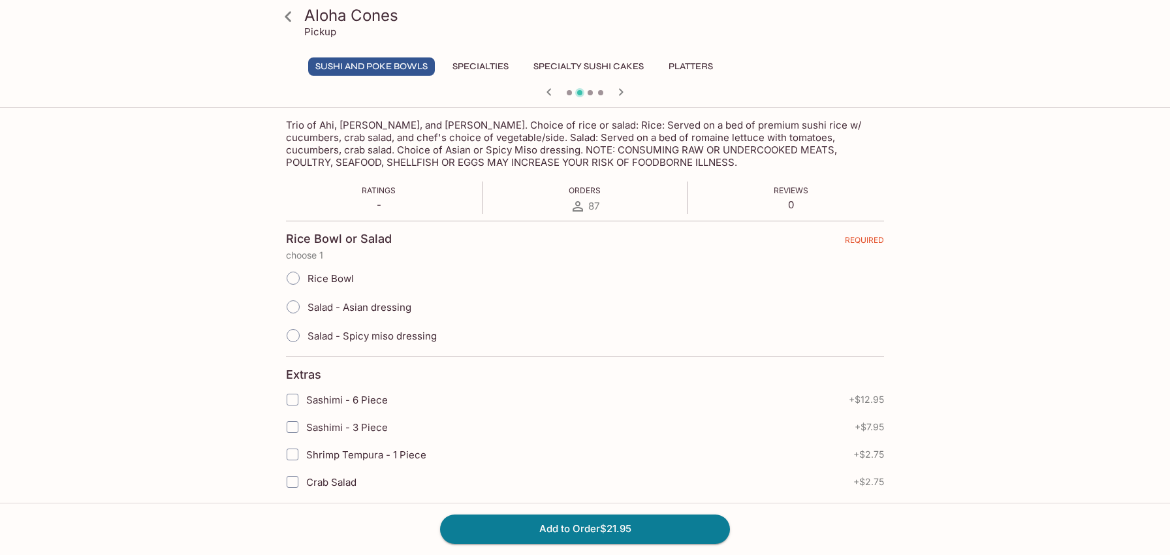
click at [323, 285] on label "Rice Bowl" at bounding box center [316, 278] width 75 height 29
click at [307, 285] on input "Rice Bowl" at bounding box center [292, 277] width 27 height 27
radio input "true"
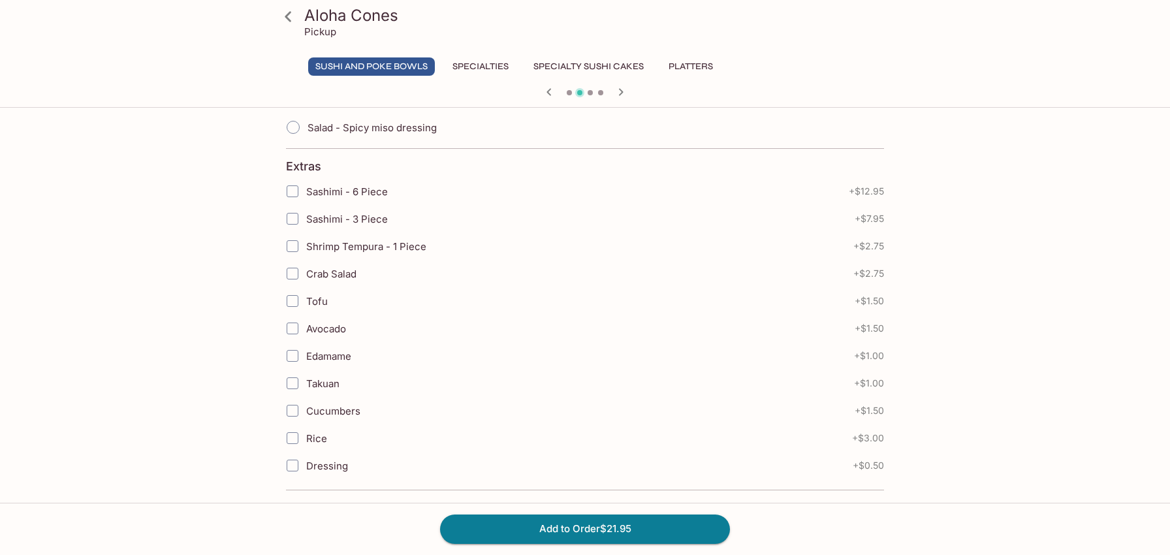
scroll to position [586, 0]
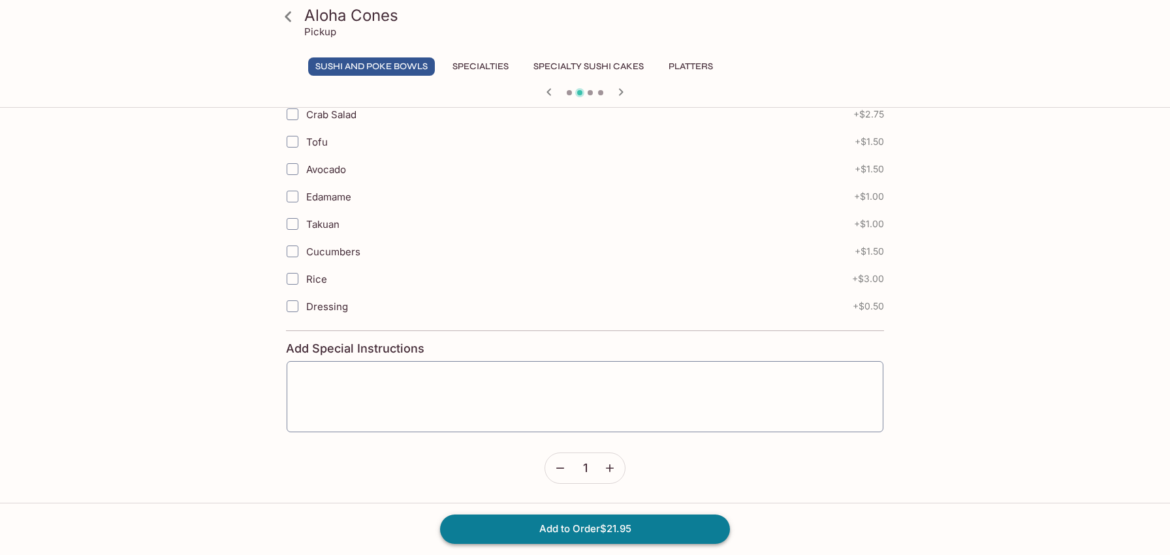
click at [587, 535] on button "Add to Order $21.95" at bounding box center [585, 528] width 290 height 29
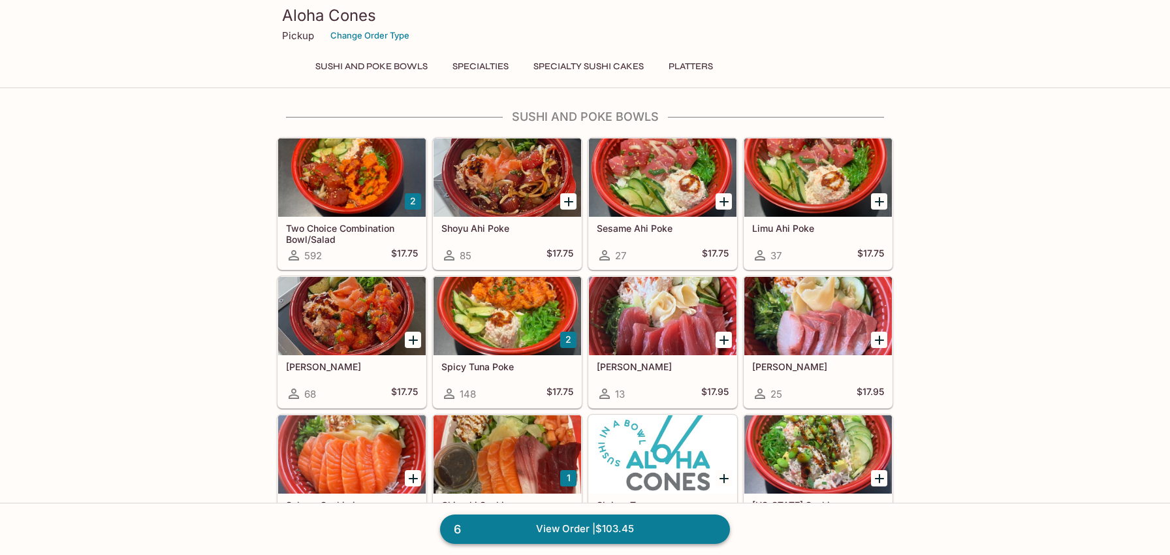
click at [498, 533] on link "6 View Order | $103.45" at bounding box center [585, 528] width 290 height 29
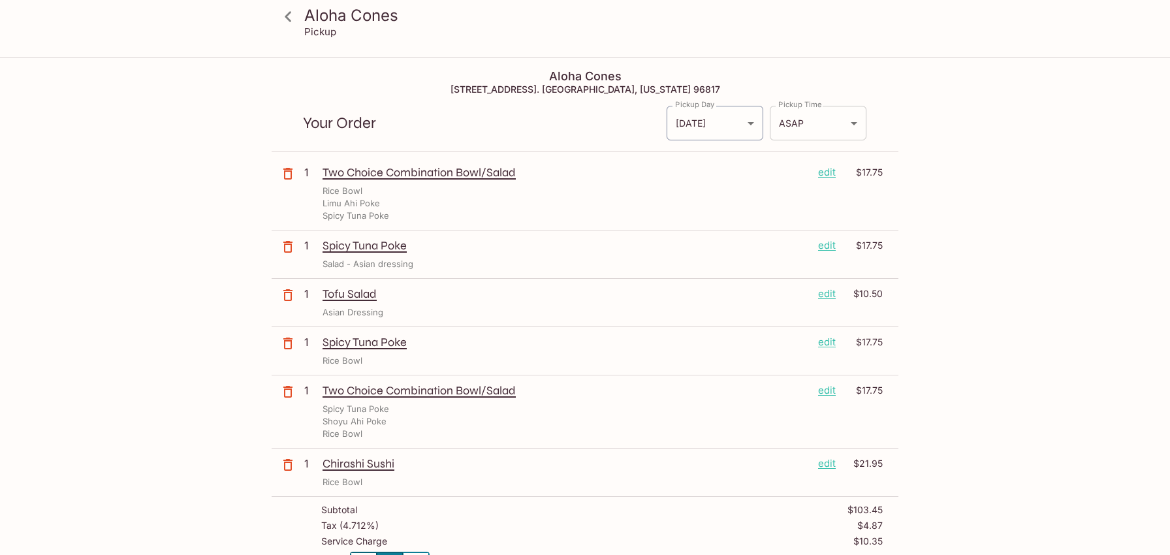
click at [841, 123] on body "Aloha Cones Pickup Aloha Cones [STREET_ADDRESS]. [GEOGRAPHIC_DATA], [US_STATE] …" at bounding box center [585, 336] width 1170 height 555
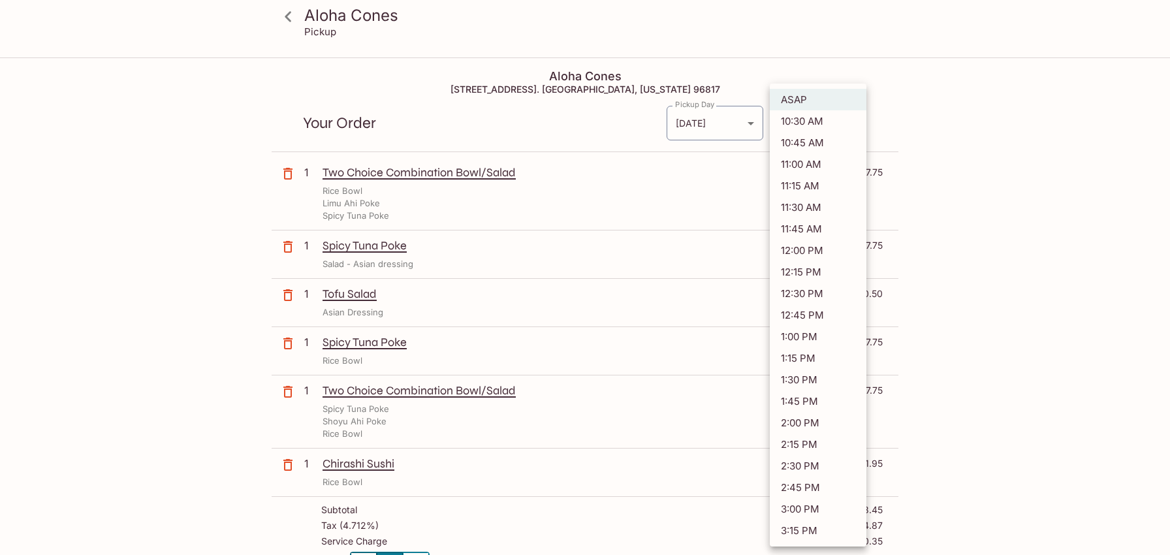
click at [817, 204] on li "11:30 AM" at bounding box center [818, 207] width 97 height 22
type input "[DATE]T21:30:47.000000Z"
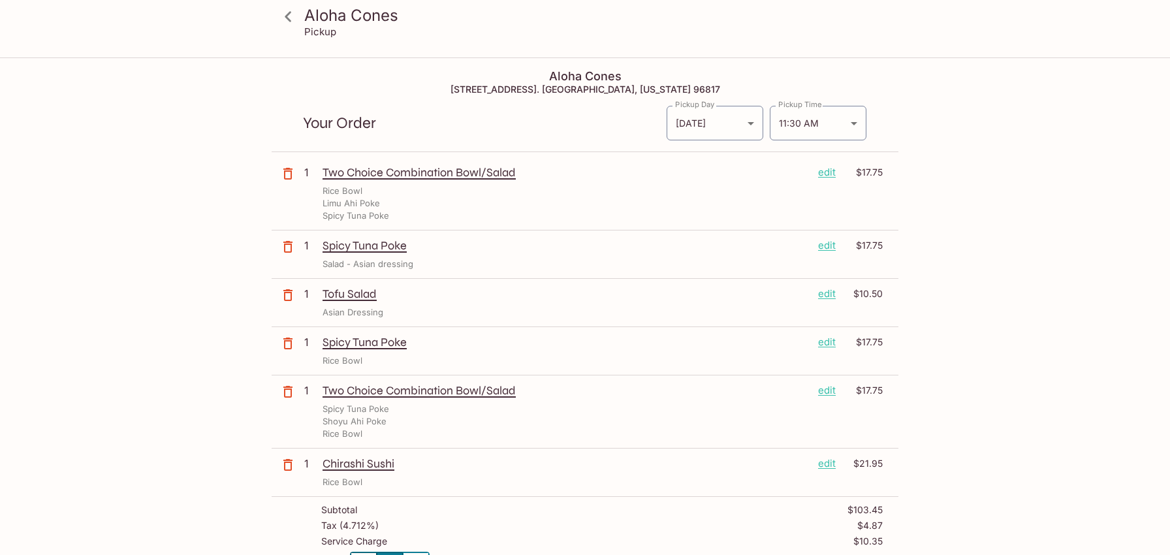
click at [205, 196] on div "Aloha Cones Pickup Aloha Cones [STREET_ADDRESS]. [GEOGRAPHIC_DATA], [US_STATE] …" at bounding box center [584, 486] width 835 height 854
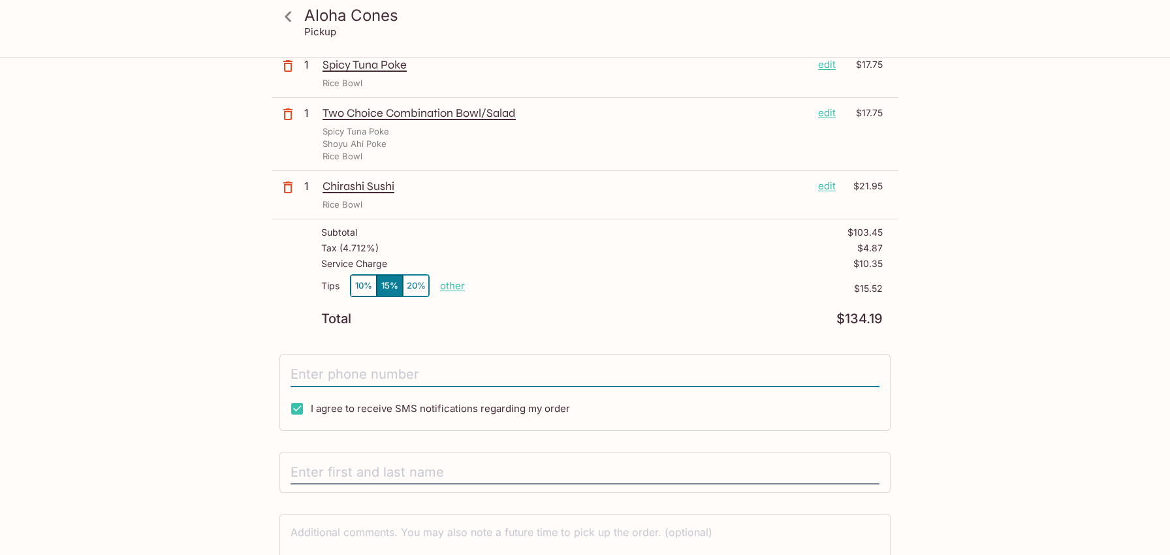
click at [343, 369] on input "tel" at bounding box center [584, 374] width 589 height 25
type input "[PHONE_NUMBER]"
click at [447, 285] on p "other" at bounding box center [452, 285] width 25 height 12
click at [356, 281] on button "10%" at bounding box center [364, 286] width 26 height 22
click at [449, 282] on p "other" at bounding box center [452, 285] width 25 height 12
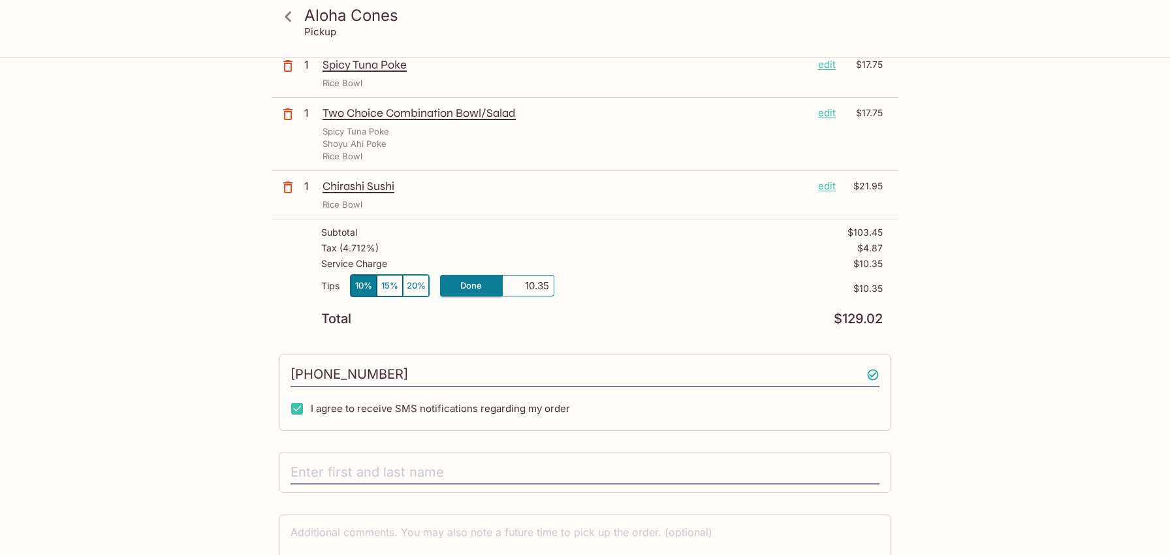
drag, startPoint x: 510, startPoint y: 288, endPoint x: 580, endPoint y: 274, distance: 71.2
click at [549, 279] on input "10.35" at bounding box center [528, 286] width 42 height 14
click at [458, 288] on p "other" at bounding box center [452, 285] width 25 height 12
drag, startPoint x: 523, startPoint y: 284, endPoint x: 641, endPoint y: 282, distance: 117.5
click at [549, 282] on input "10.35" at bounding box center [528, 286] width 42 height 14
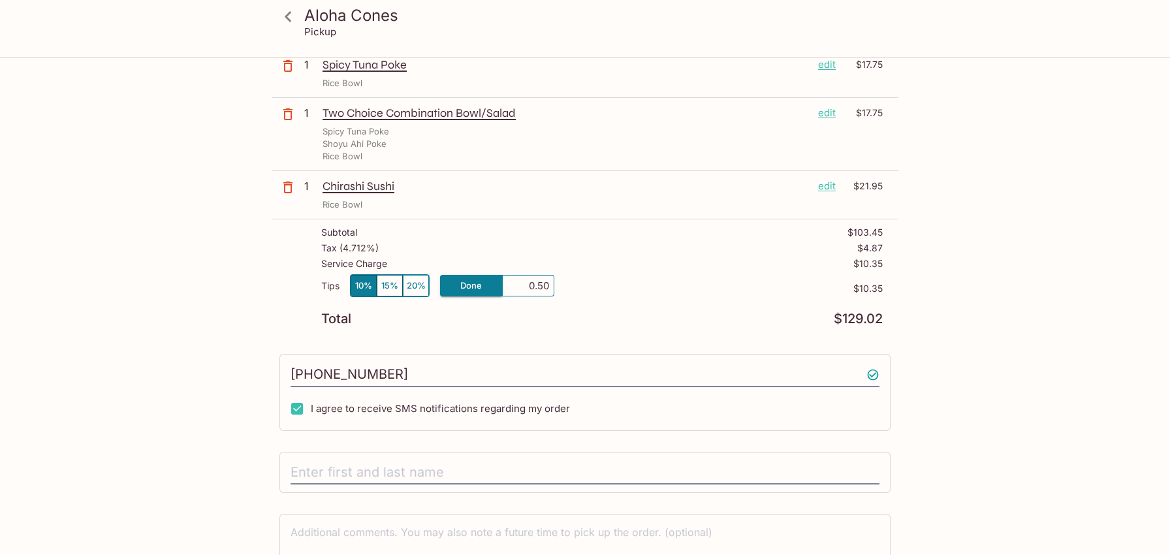
type input "5.00"
click at [698, 284] on p "$10.35" at bounding box center [718, 288] width 328 height 10
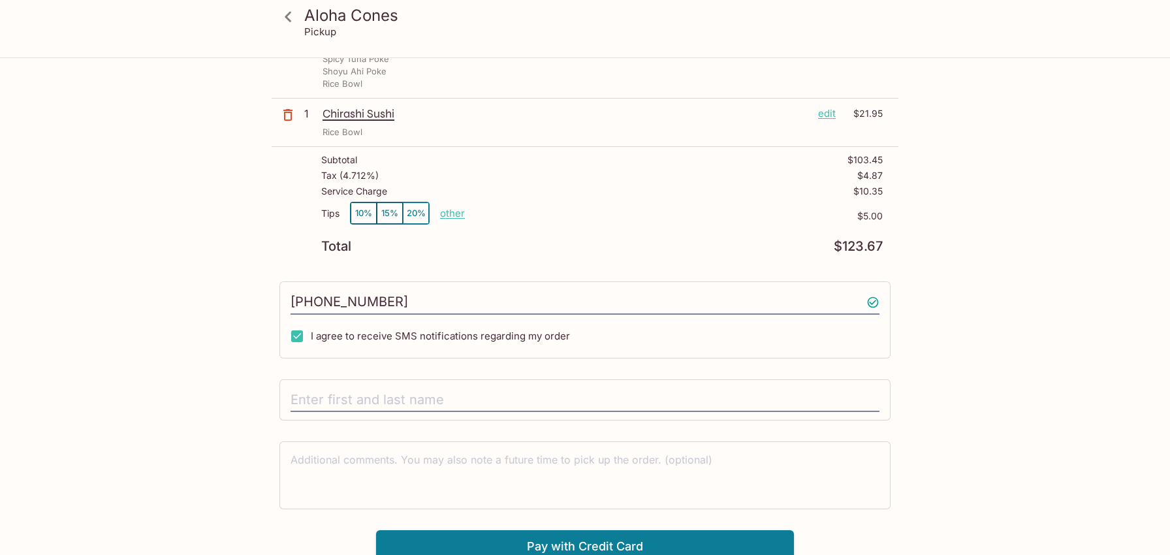
scroll to position [356, 0]
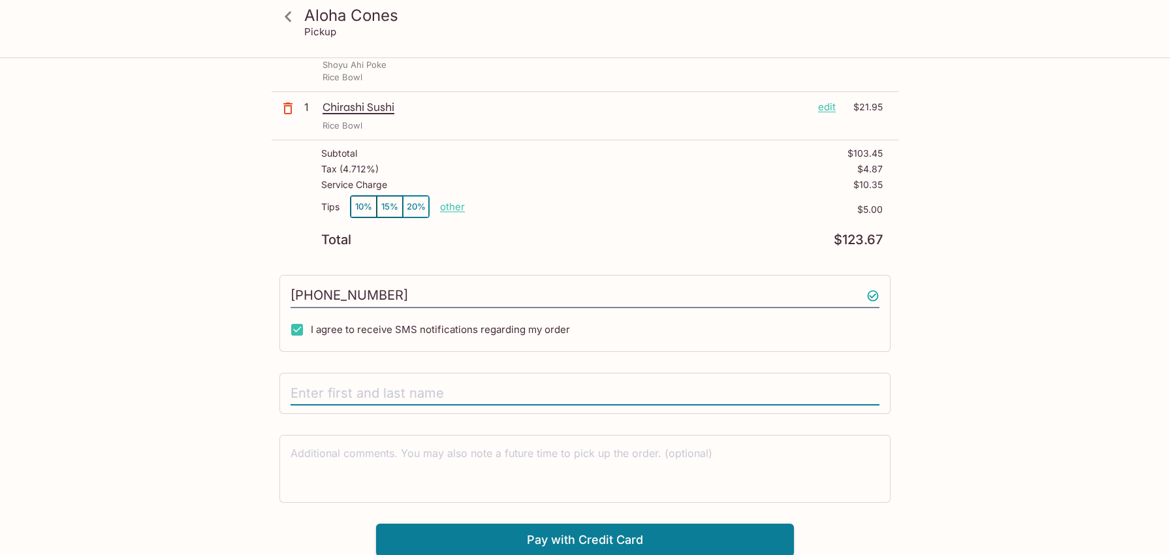
click at [344, 397] on input "text" at bounding box center [584, 393] width 589 height 25
type input "[PERSON_NAME]"
click at [178, 422] on div "Aloha Cones Pickup Aloha Cones [STREET_ADDRESS]. [GEOGRAPHIC_DATA], [US_STATE] …" at bounding box center [584, 129] width 835 height 854
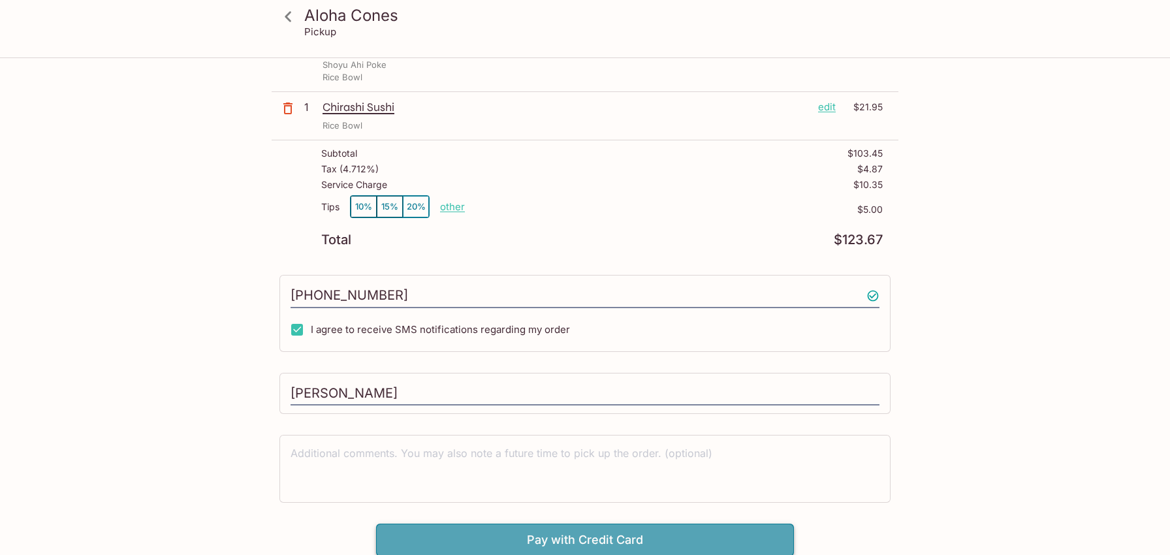
click at [655, 544] on button "Pay with Credit Card" at bounding box center [585, 539] width 418 height 33
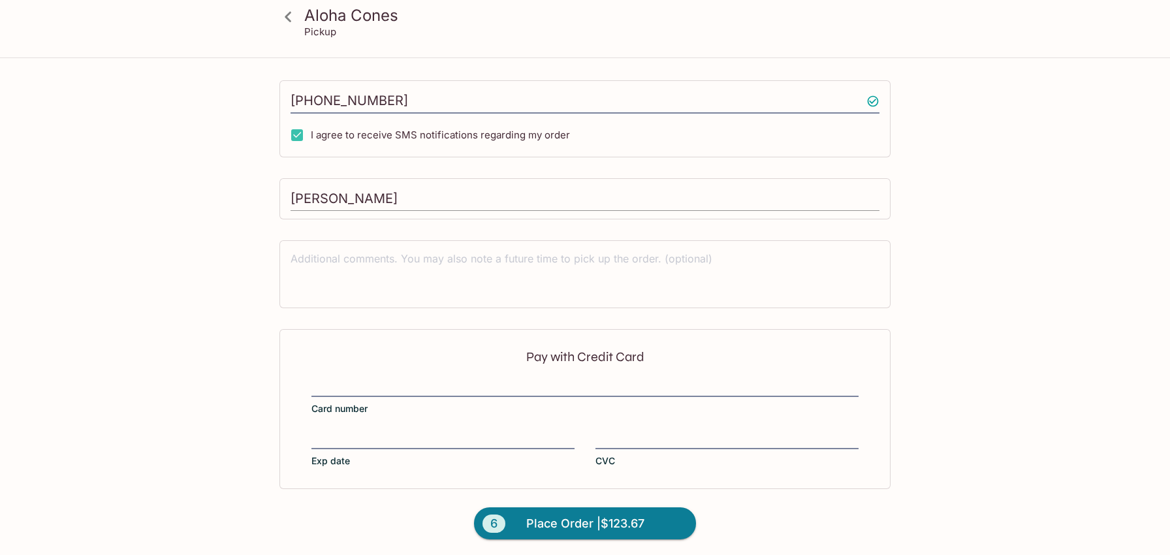
scroll to position [552, 0]
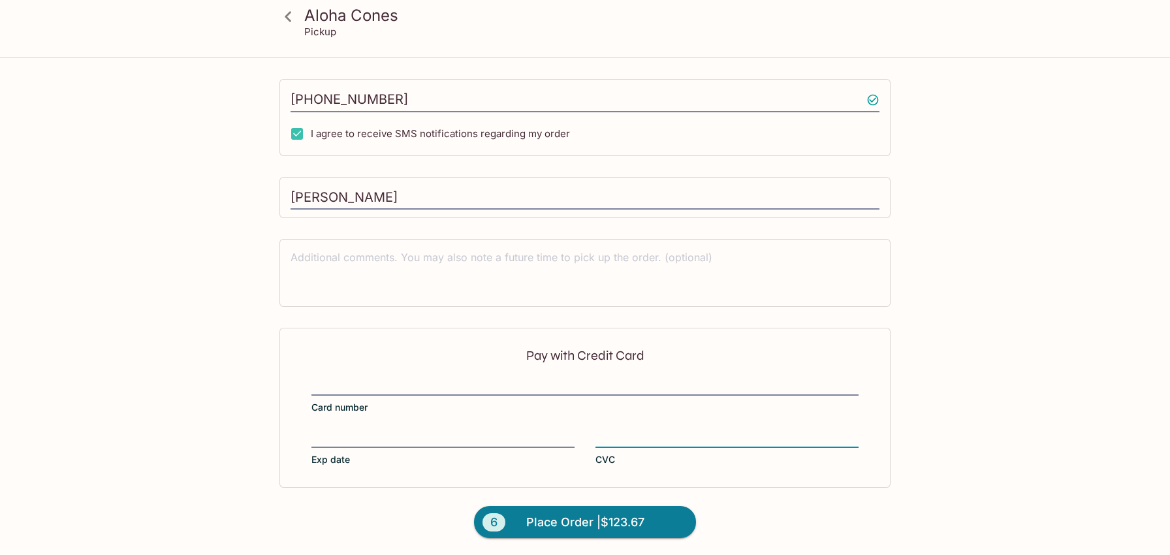
click at [201, 245] on div "Aloha Cones Pickup Aloha Cones [STREET_ADDRESS]. [GEOGRAPHIC_DATA], [US_STATE] …" at bounding box center [584, 32] width 835 height 1050
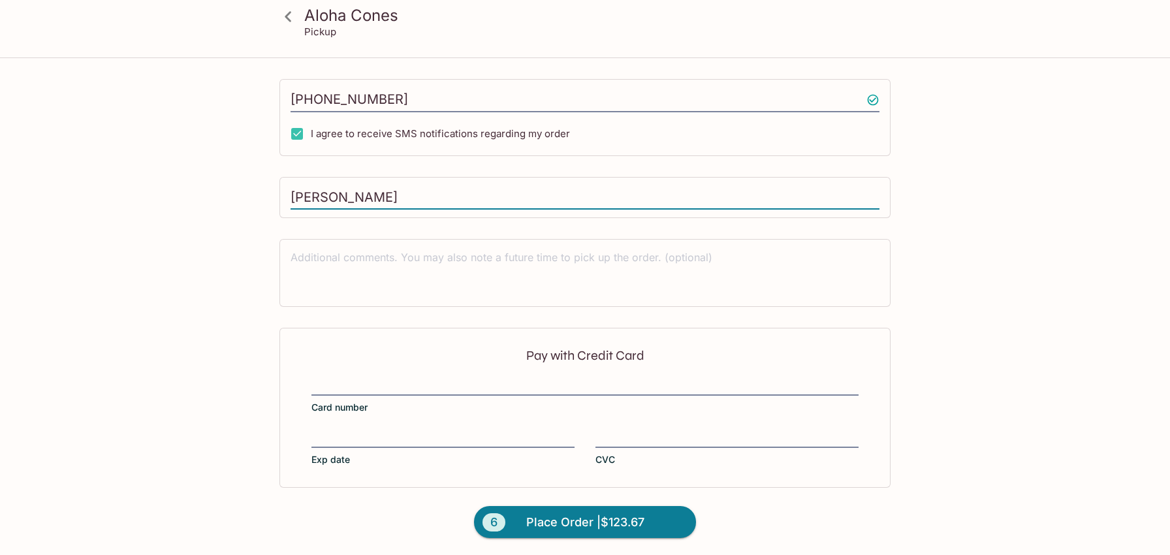
drag, startPoint x: 428, startPoint y: 197, endPoint x: 114, endPoint y: 204, distance: 313.4
click at [290, 204] on input "[PERSON_NAME]" at bounding box center [584, 197] width 589 height 25
click at [566, 520] on span "Place Order | $123.67" at bounding box center [585, 522] width 118 height 21
